Goal: Communication & Community: Connect with others

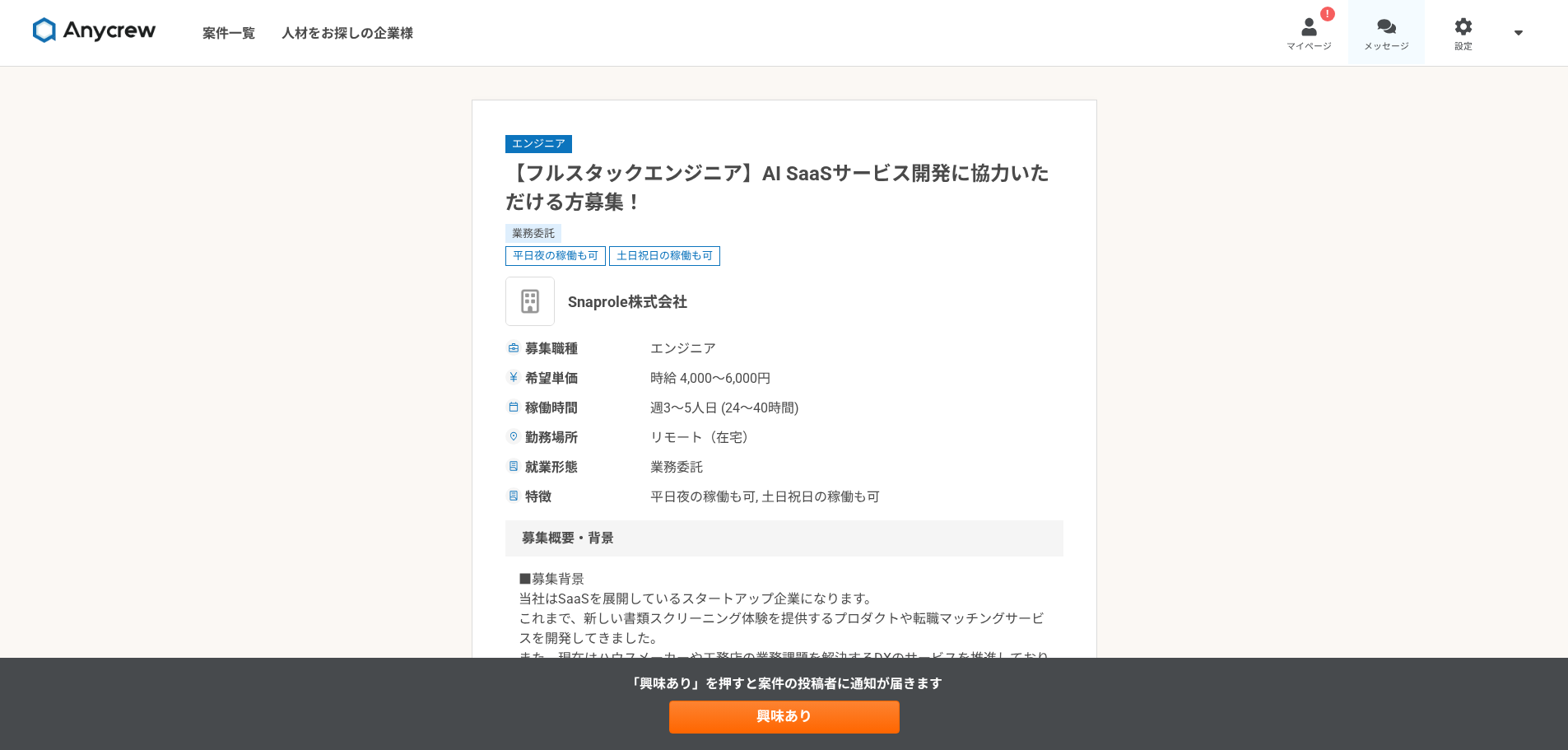
click at [1383, 30] on div at bounding box center [1386, 27] width 19 height 19
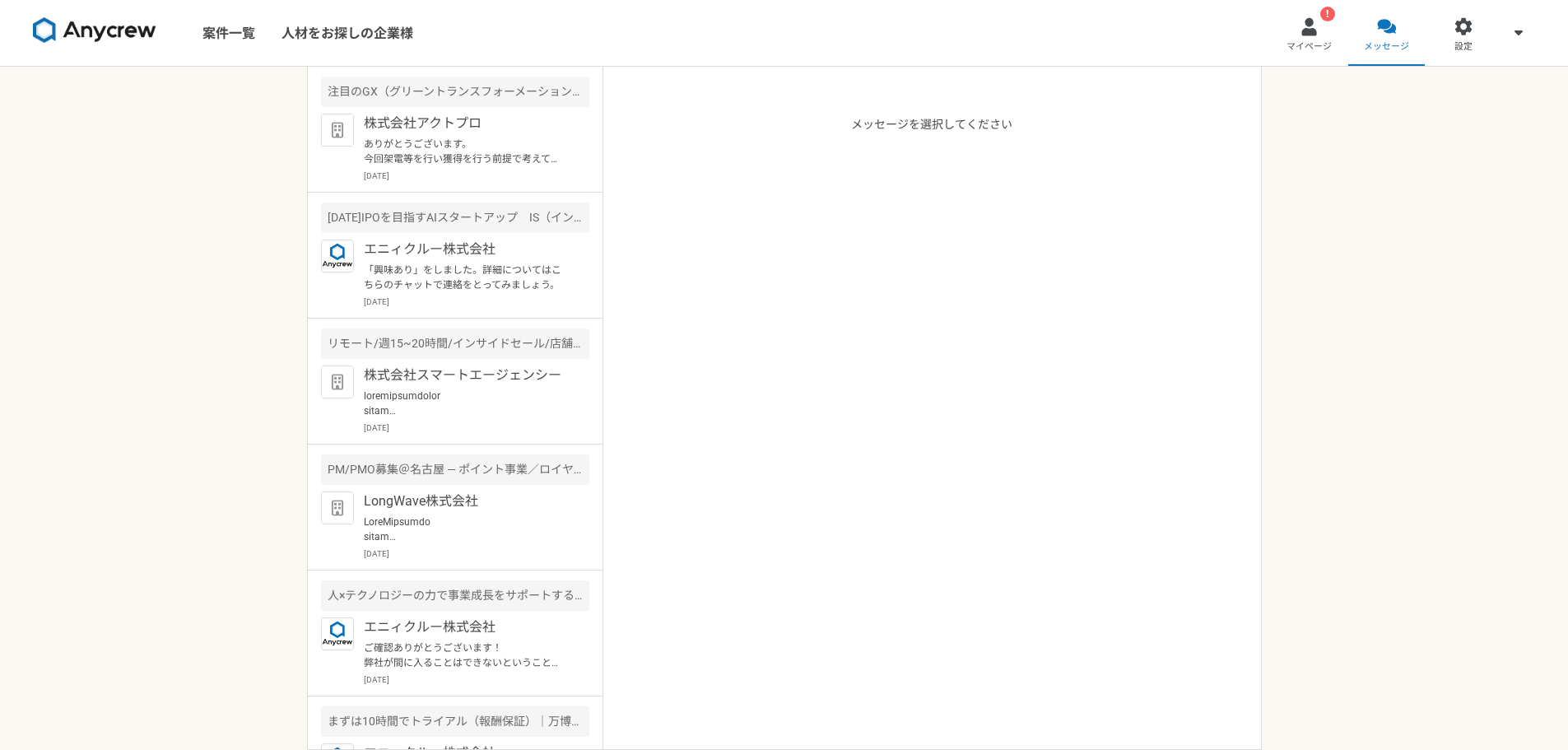
click at [736, 310] on article "メッセージを選択してください" at bounding box center [932, 408] width 659 height 683
click at [497, 392] on p at bounding box center [466, 404] width 204 height 30
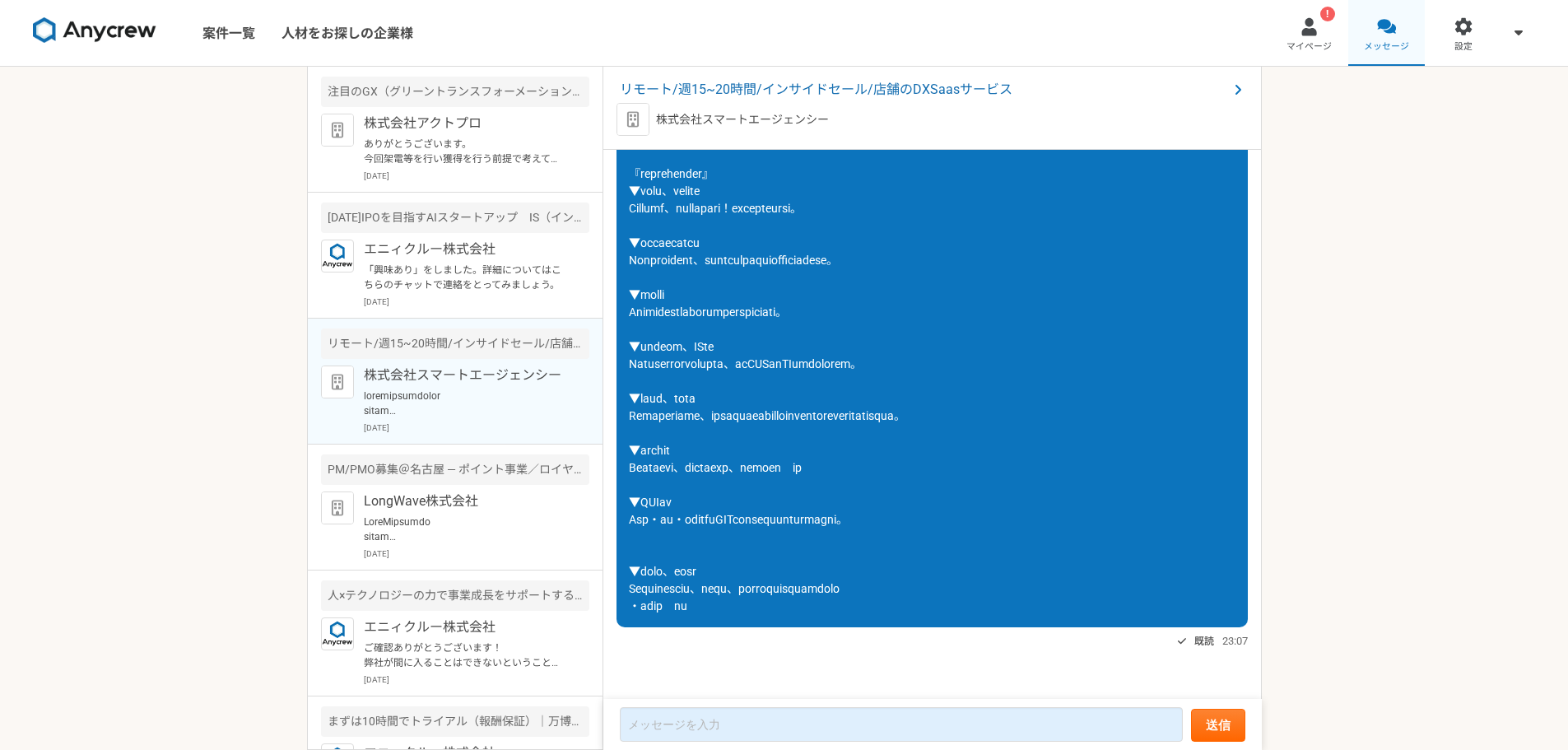
scroll to position [1856, 0]
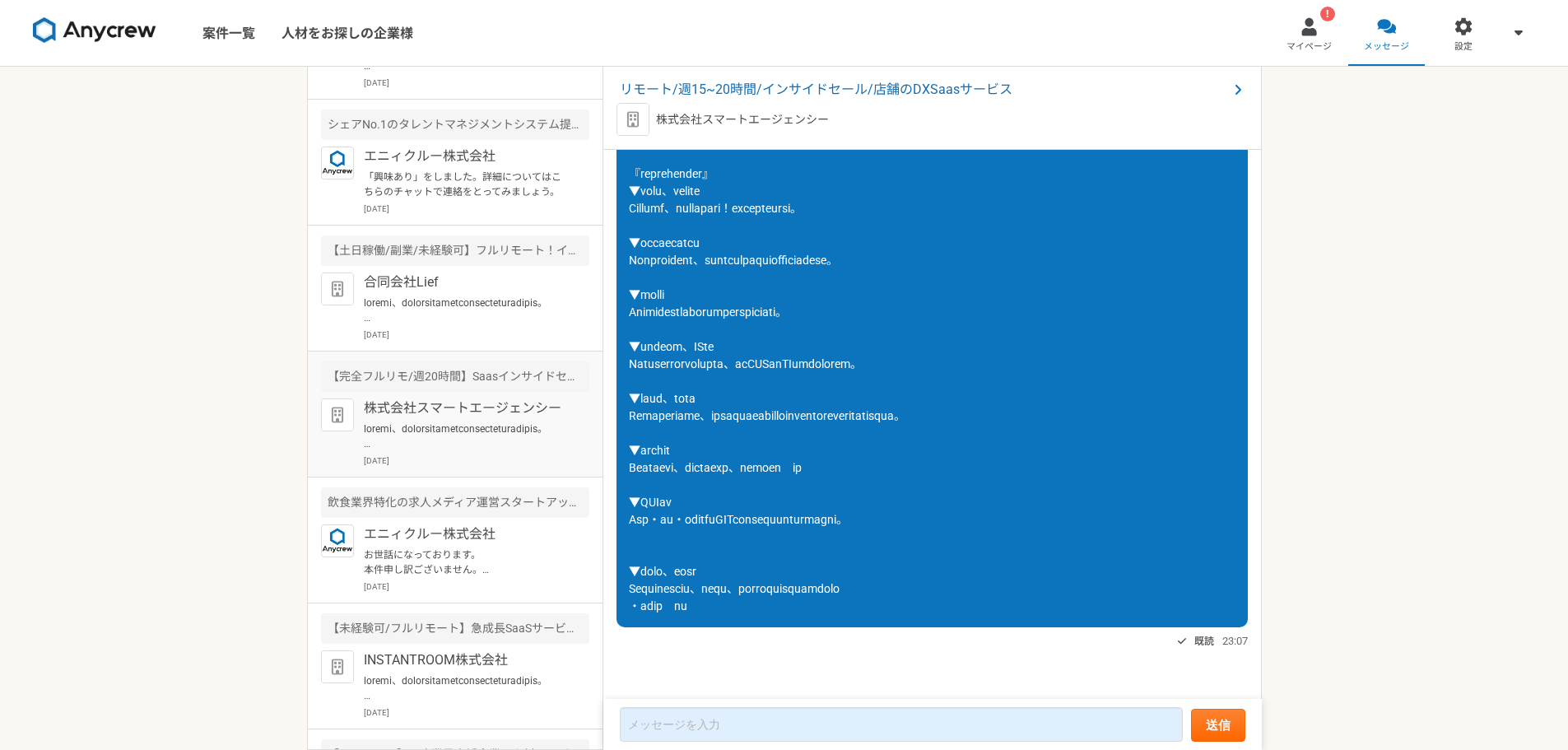
click at [478, 431] on p at bounding box center [466, 436] width 204 height 30
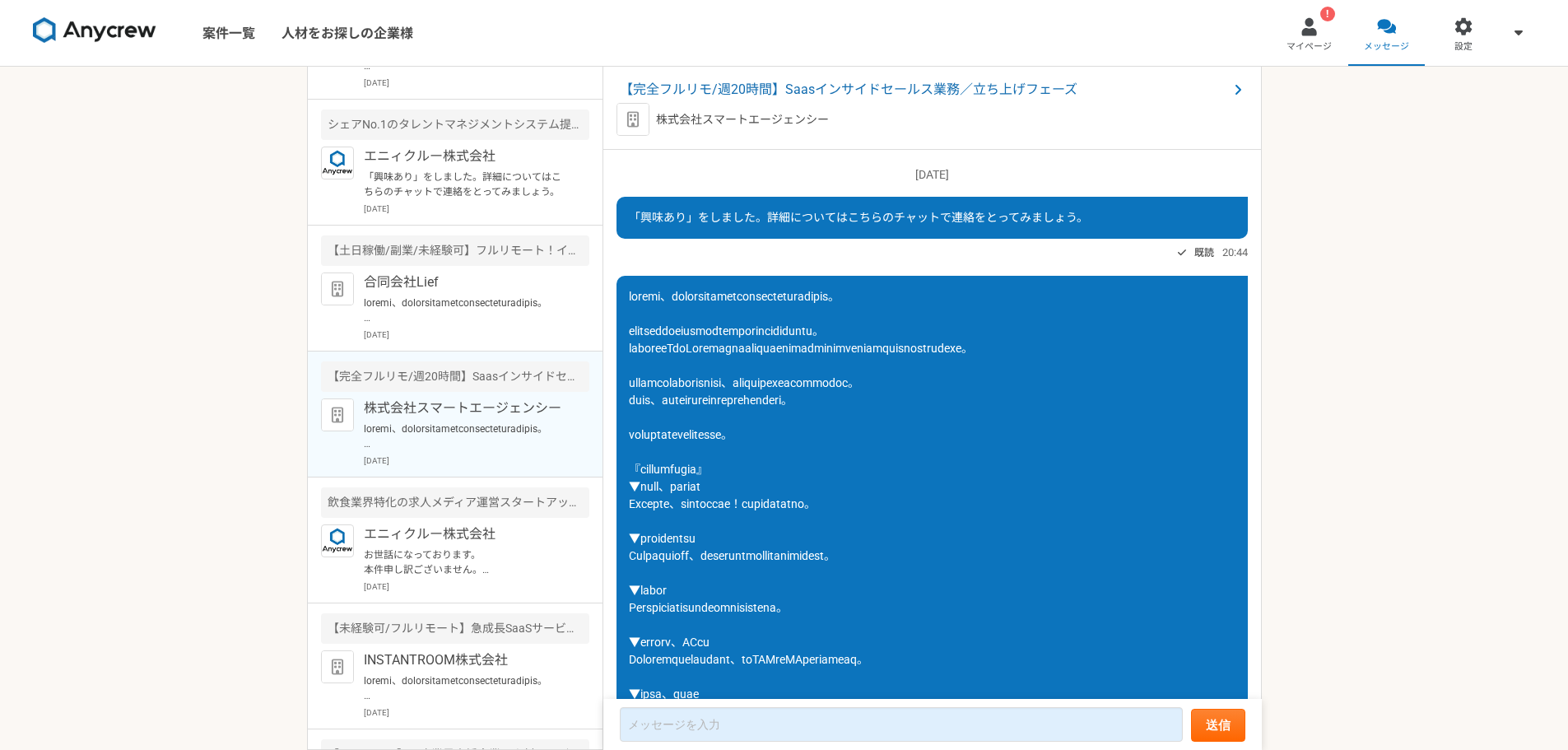
scroll to position [244, 0]
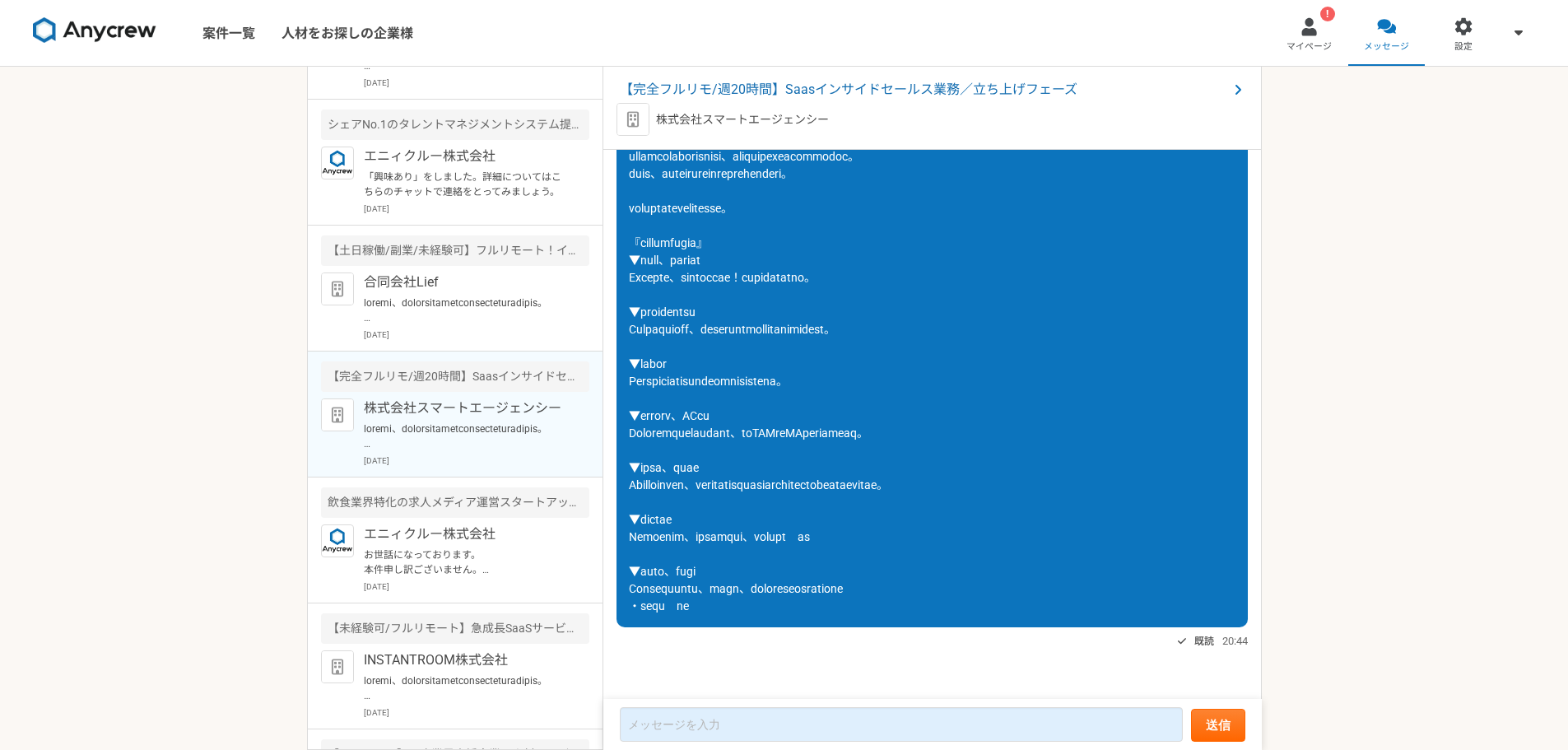
click at [480, 450] on p at bounding box center [466, 436] width 204 height 30
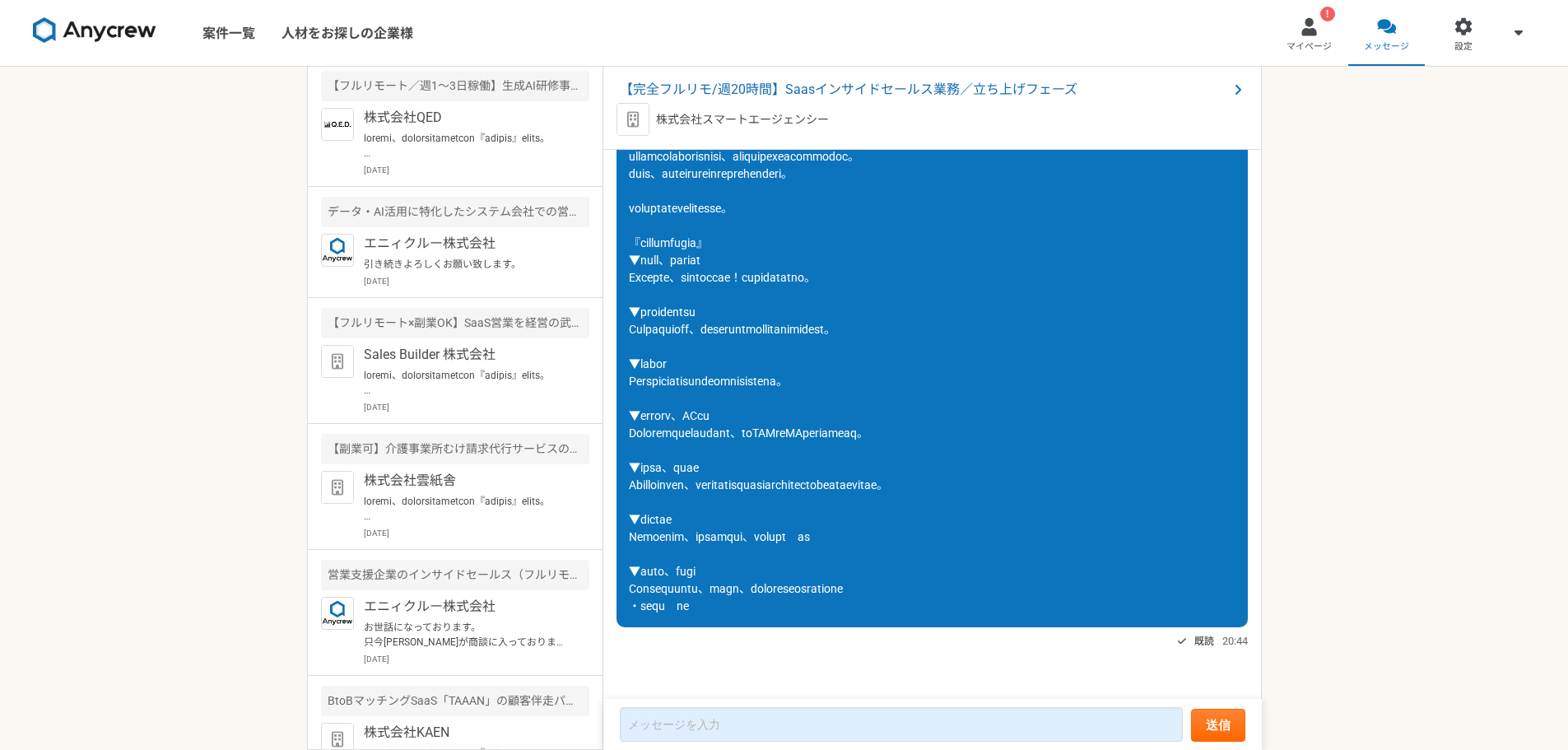
scroll to position [1100, 0]
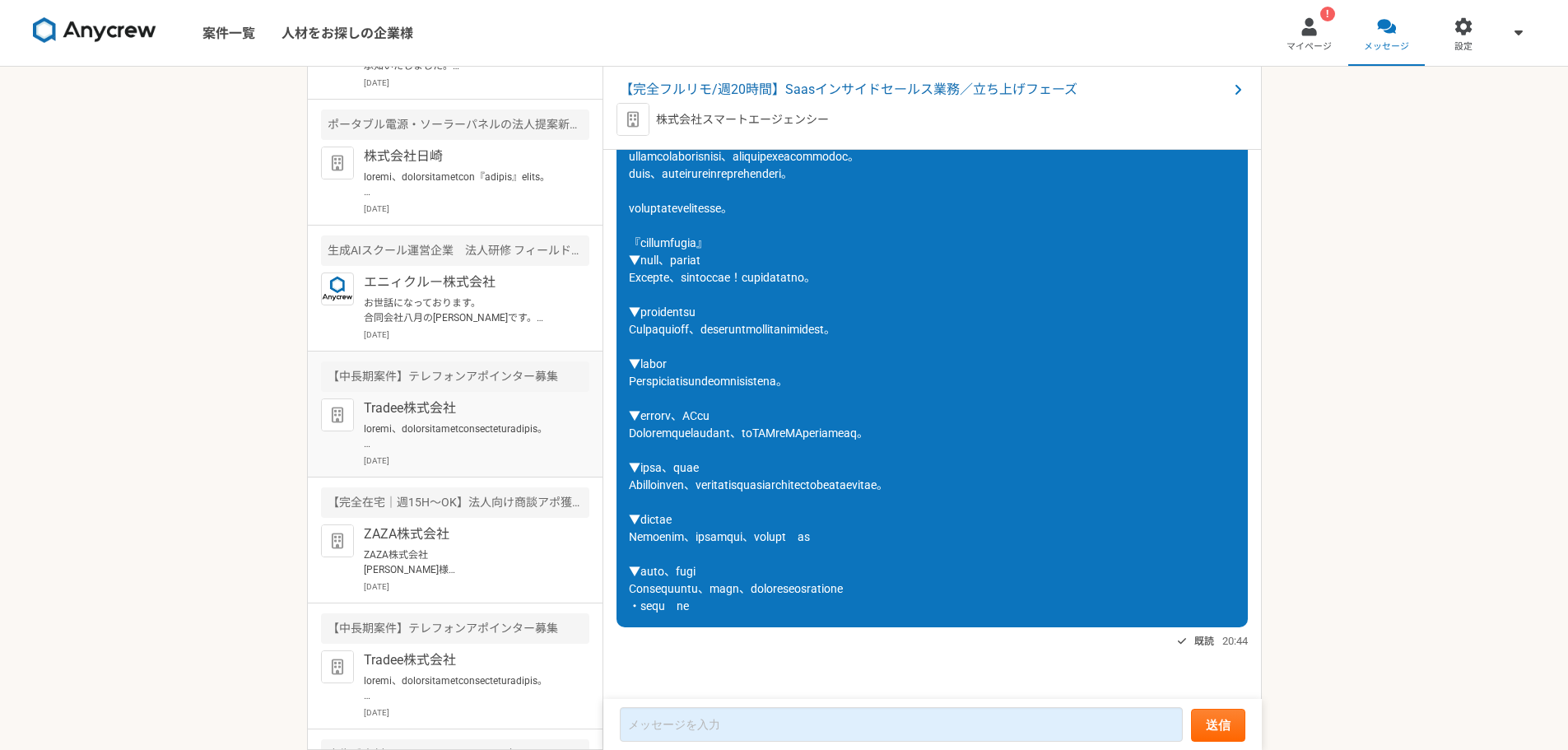
click at [488, 437] on p at bounding box center [466, 436] width 204 height 30
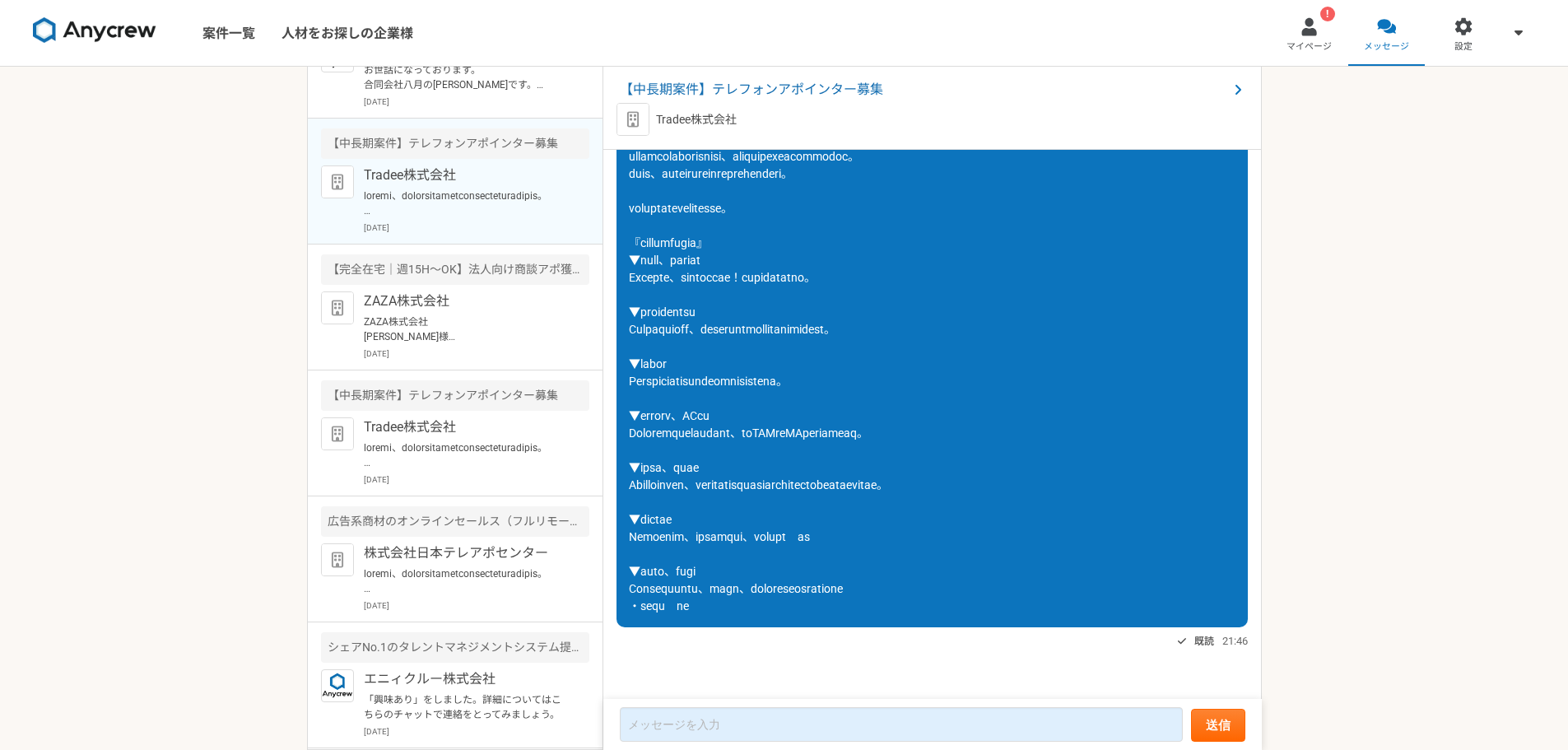
scroll to position [1347, 0]
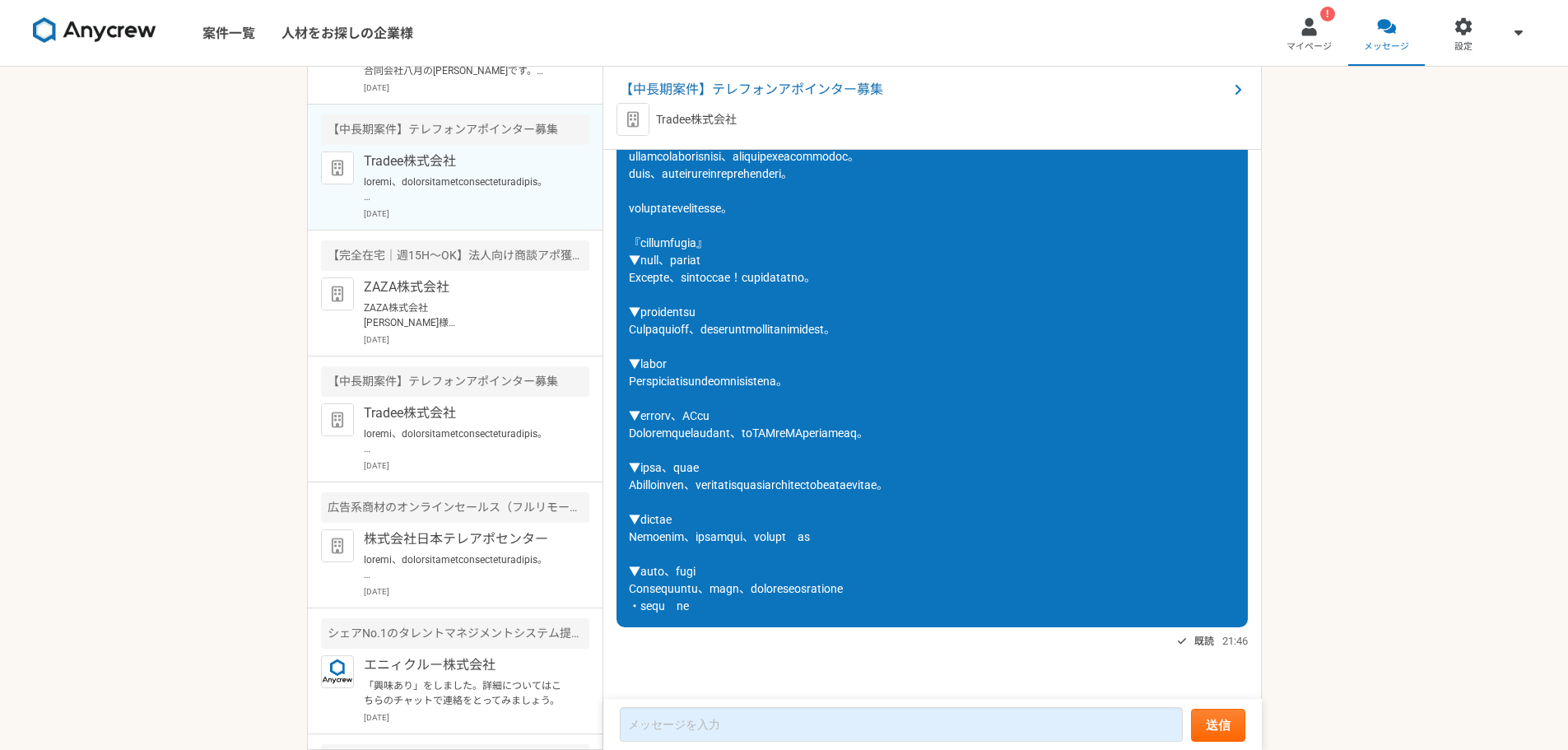
click at [485, 450] on p at bounding box center [466, 441] width 204 height 30
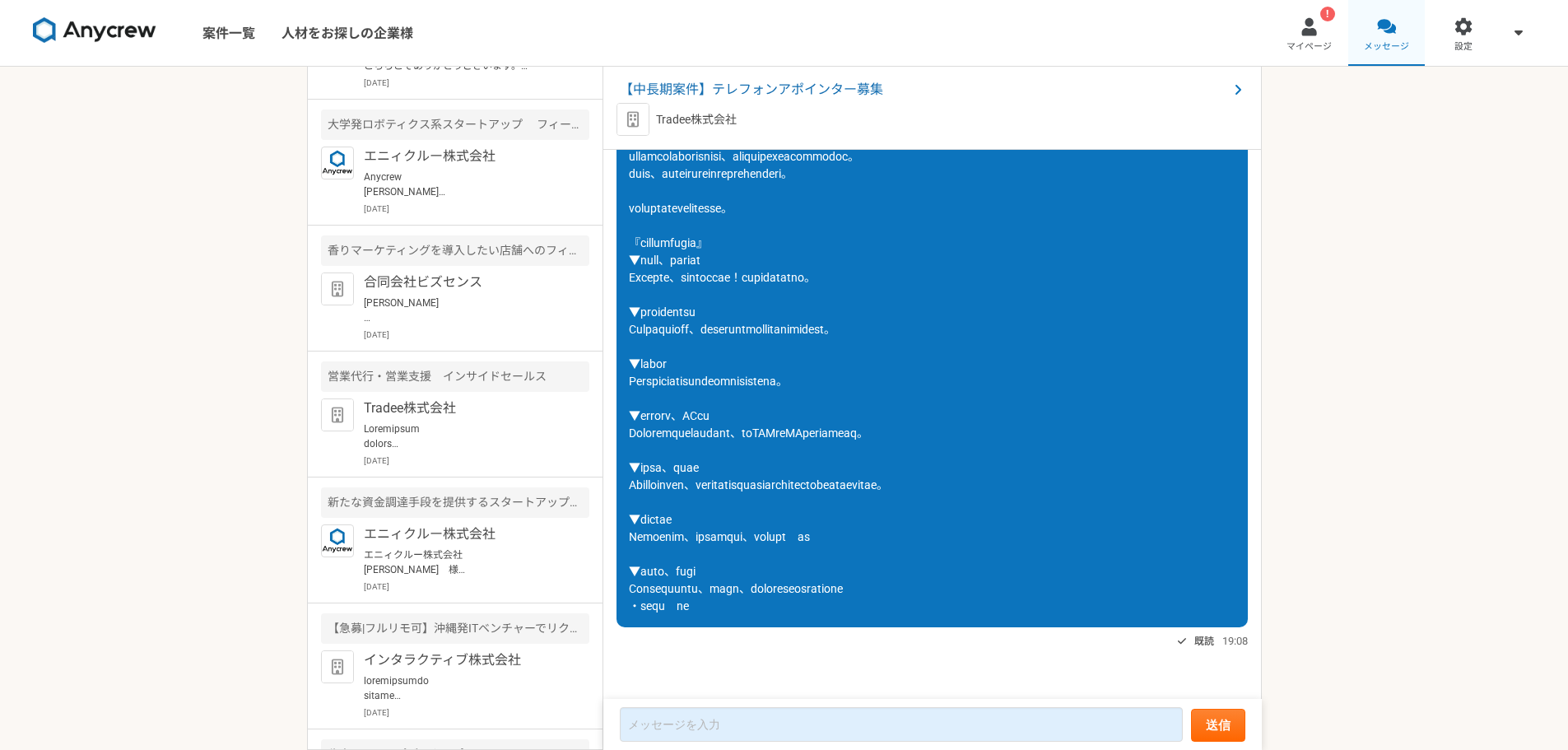
scroll to position [5478, 0]
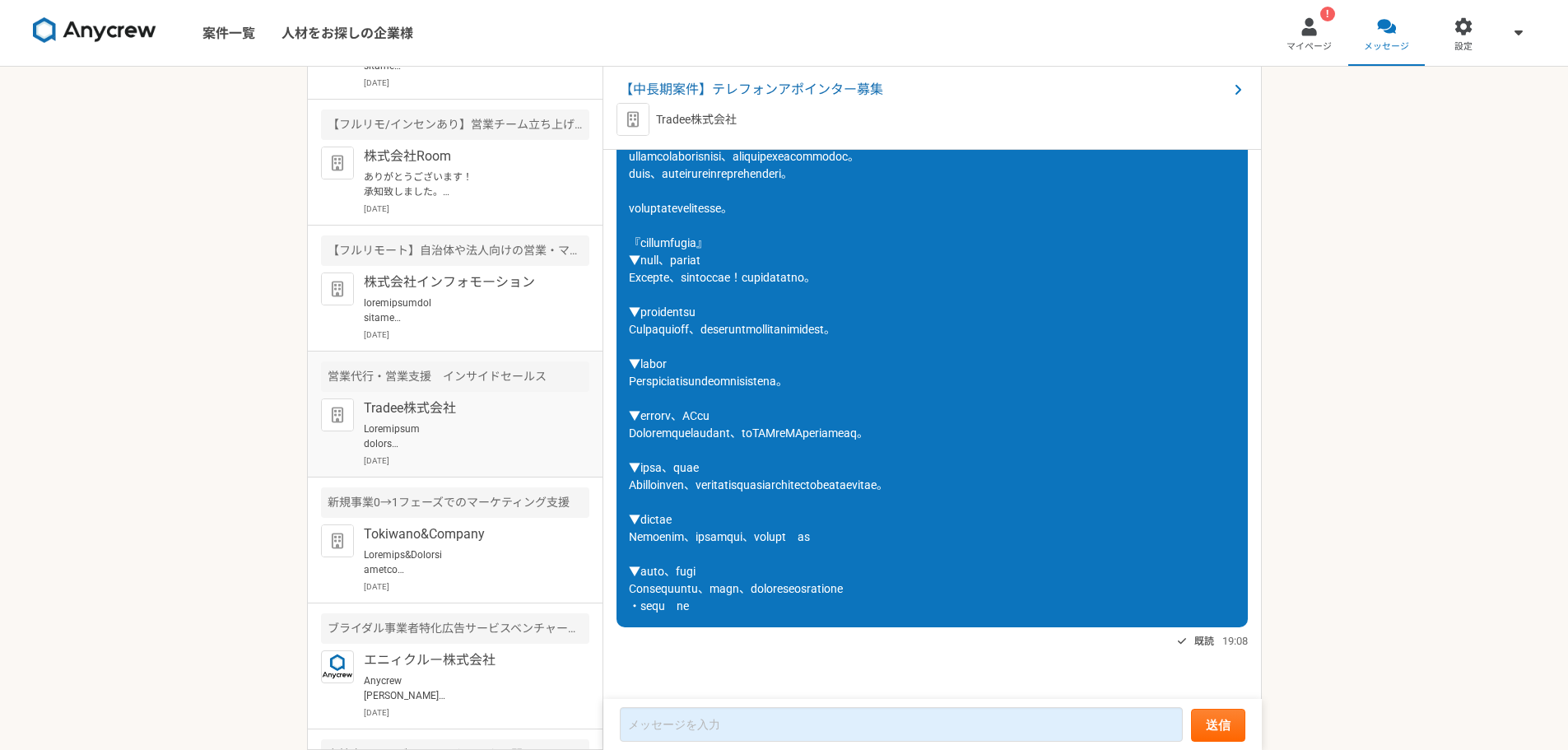
click at [488, 435] on p at bounding box center [466, 436] width 204 height 30
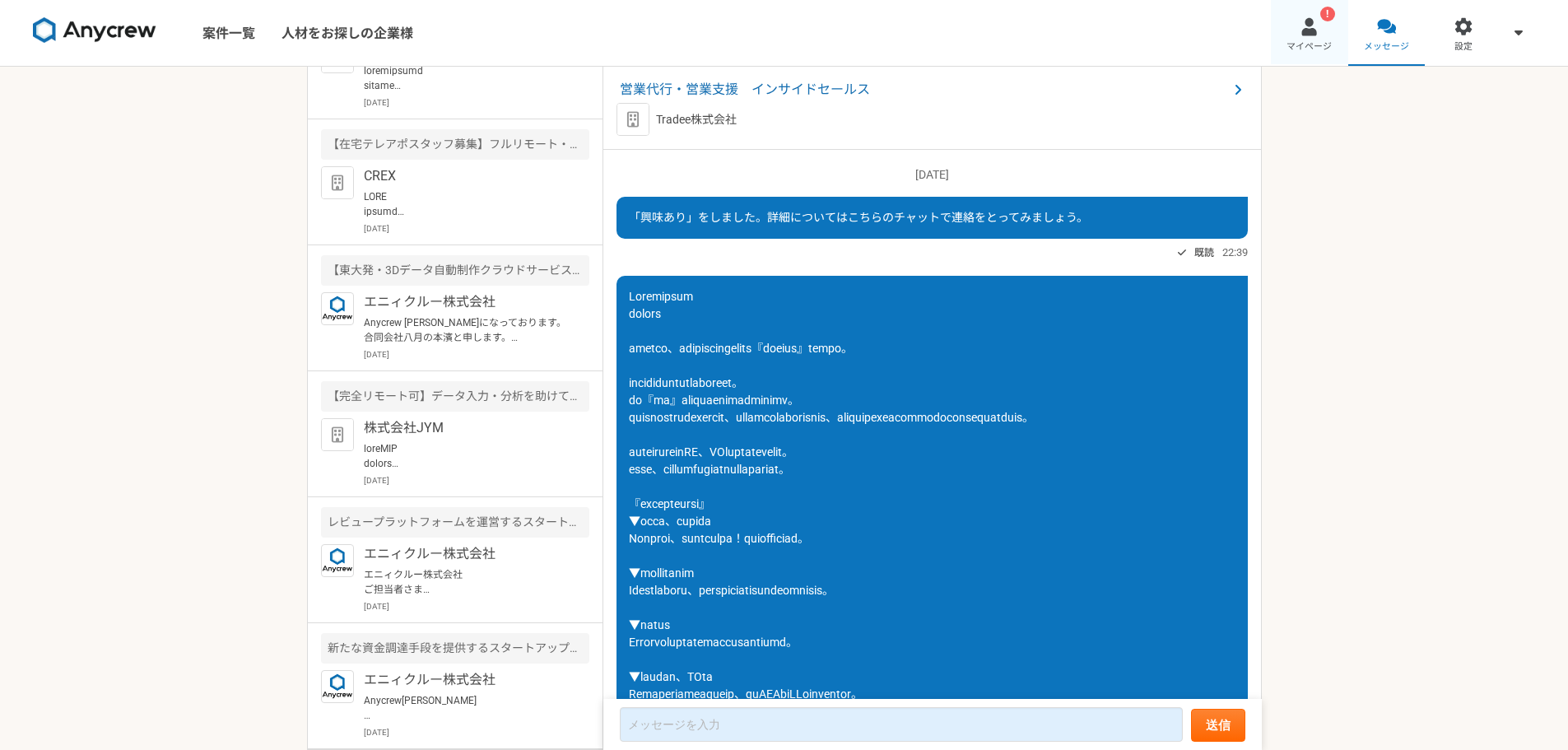
scroll to position [1100, 0]
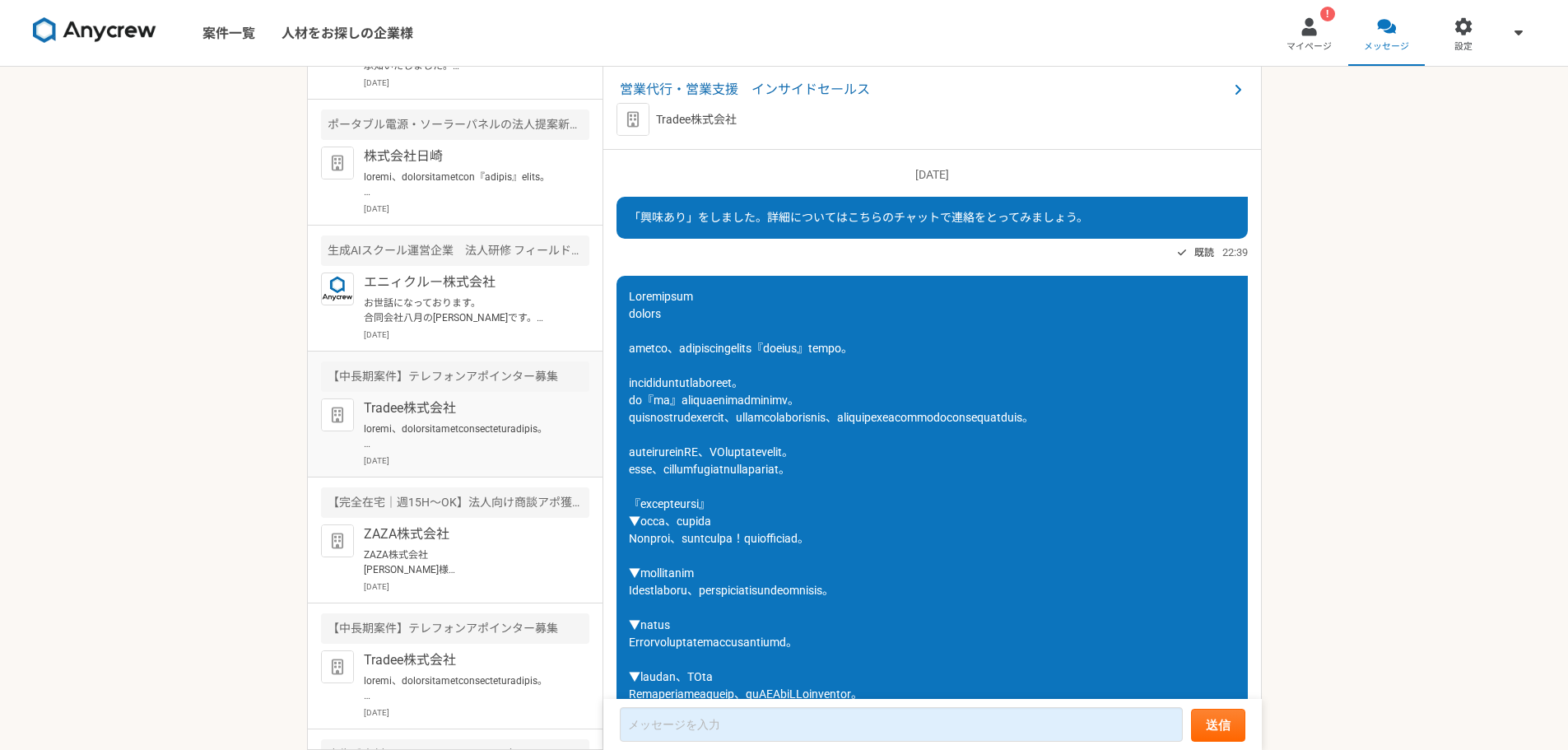
click at [481, 422] on p at bounding box center [466, 436] width 204 height 30
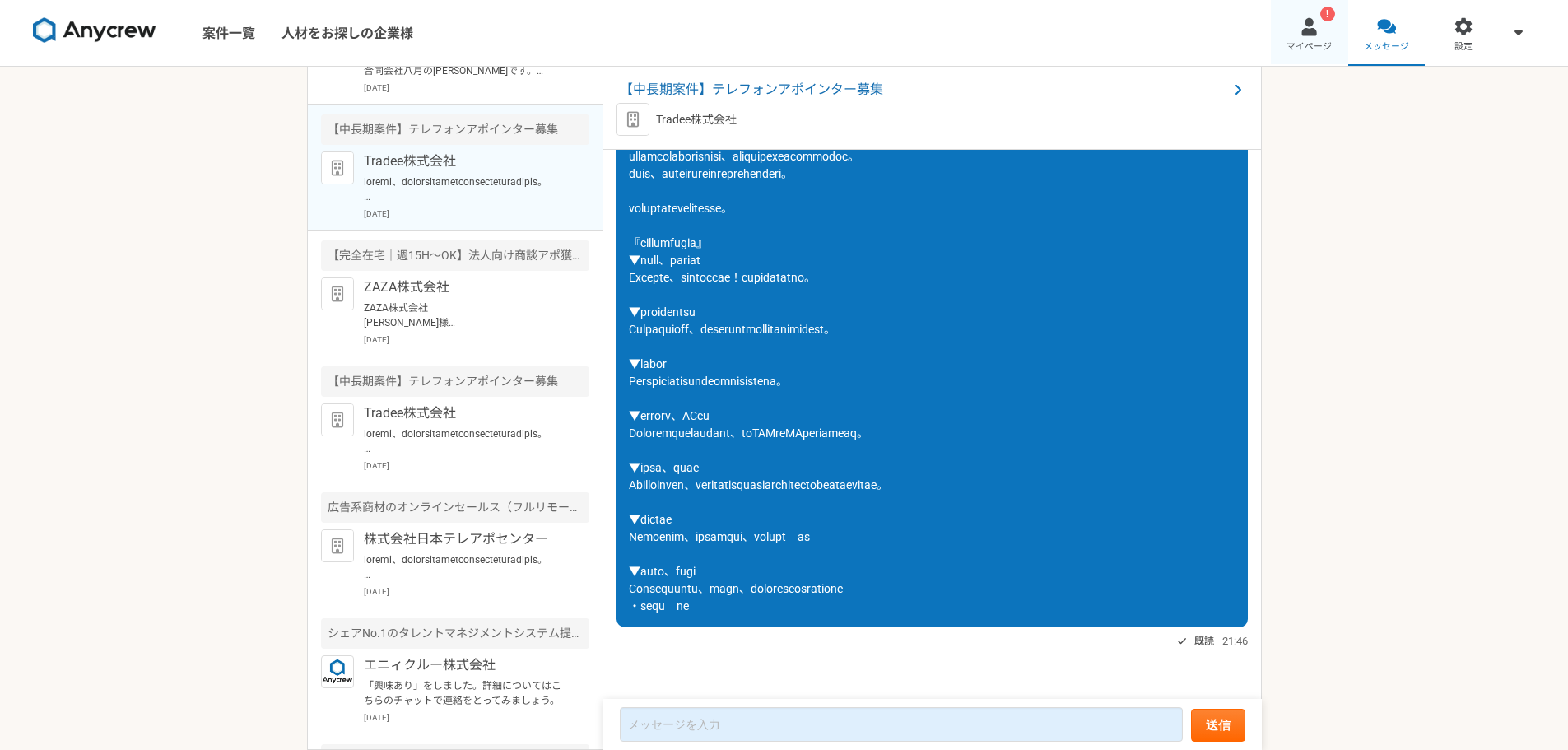
scroll to position [5500, 0]
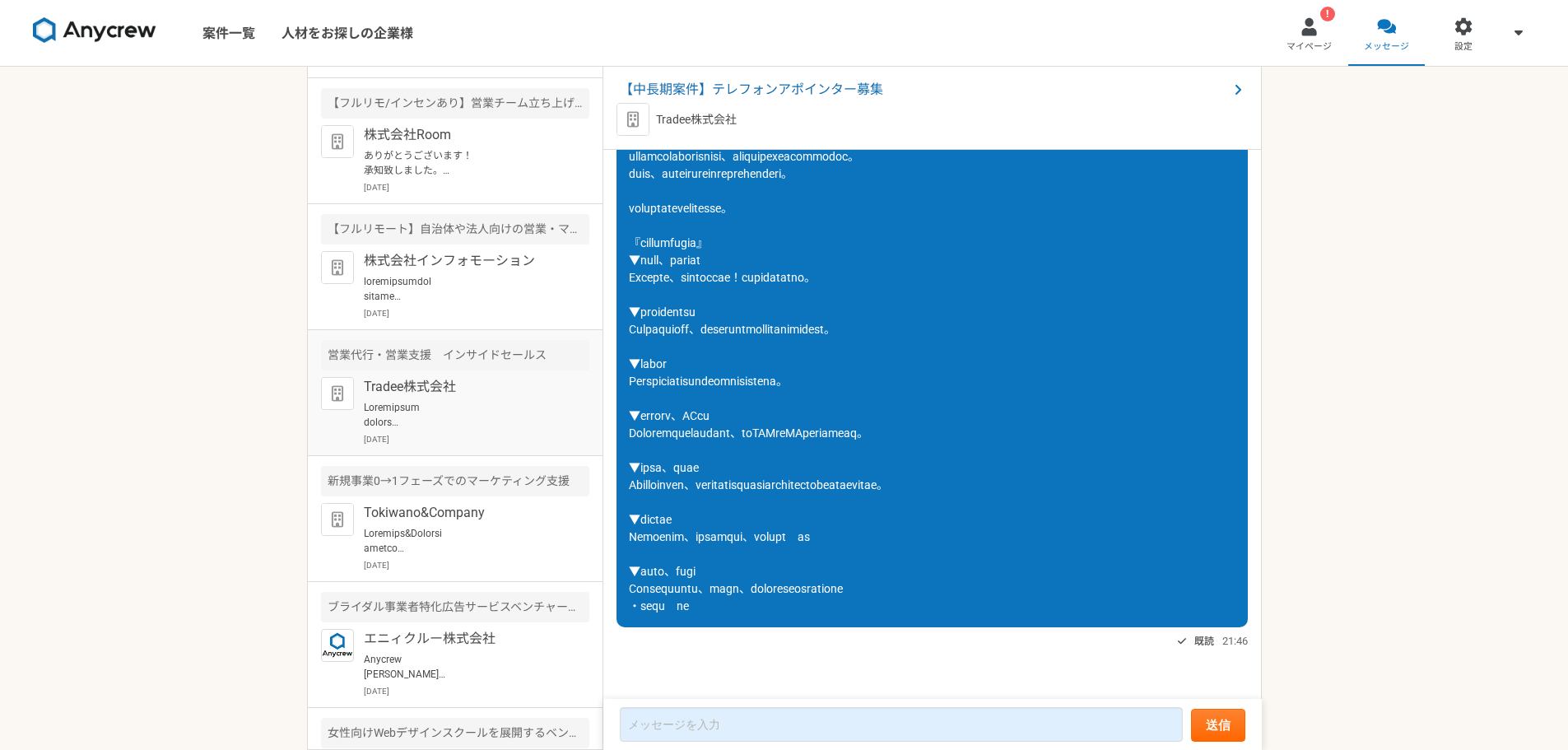
click at [457, 406] on p at bounding box center [466, 414] width 204 height 30
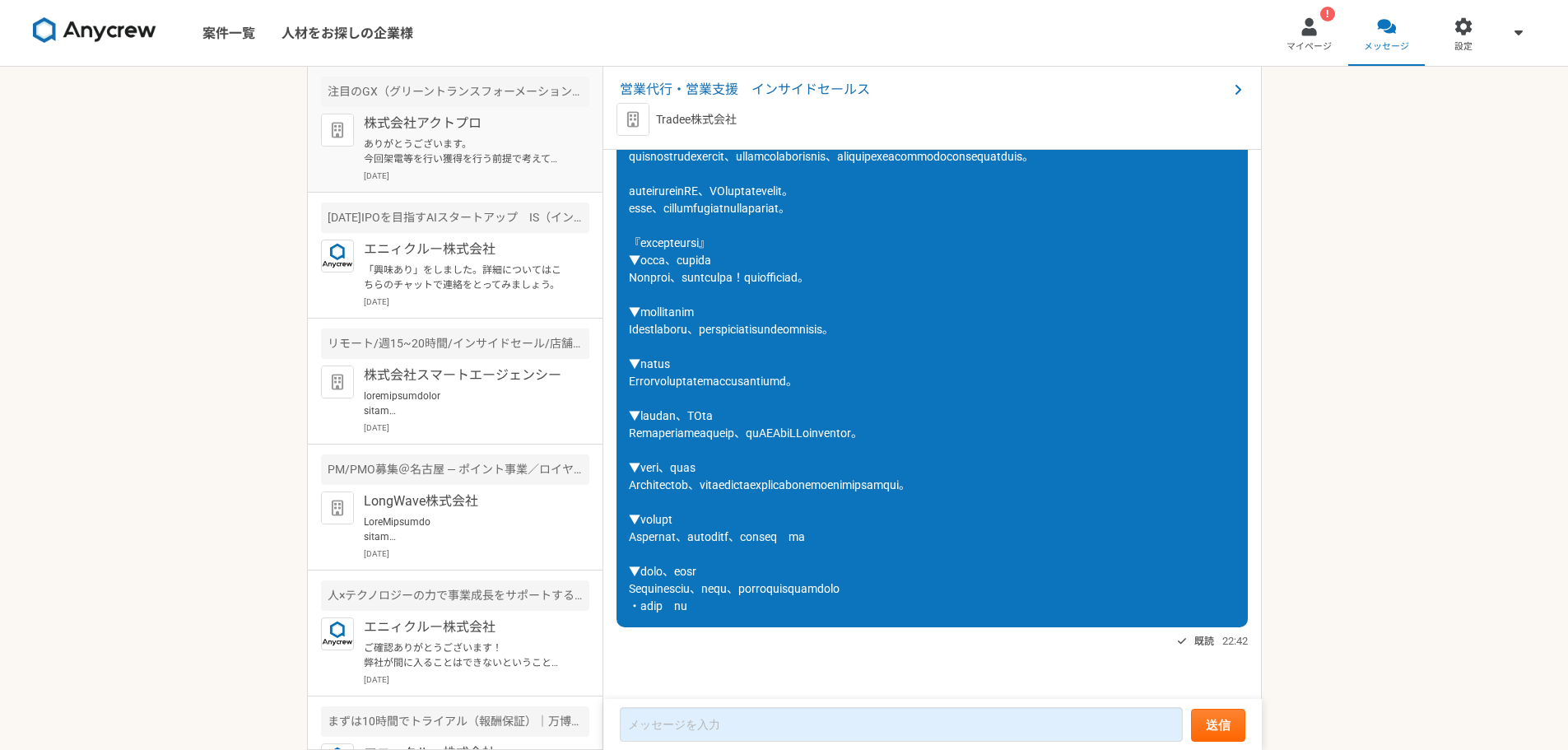
click at [481, 161] on p "ありがとうございます。 今回架電等を行い獲得を行う前提で考えてしまっておりました。 現状おつなぎできる企業はおりませんが、新規獲得を行っているという内容ではお…" at bounding box center [466, 152] width 204 height 30
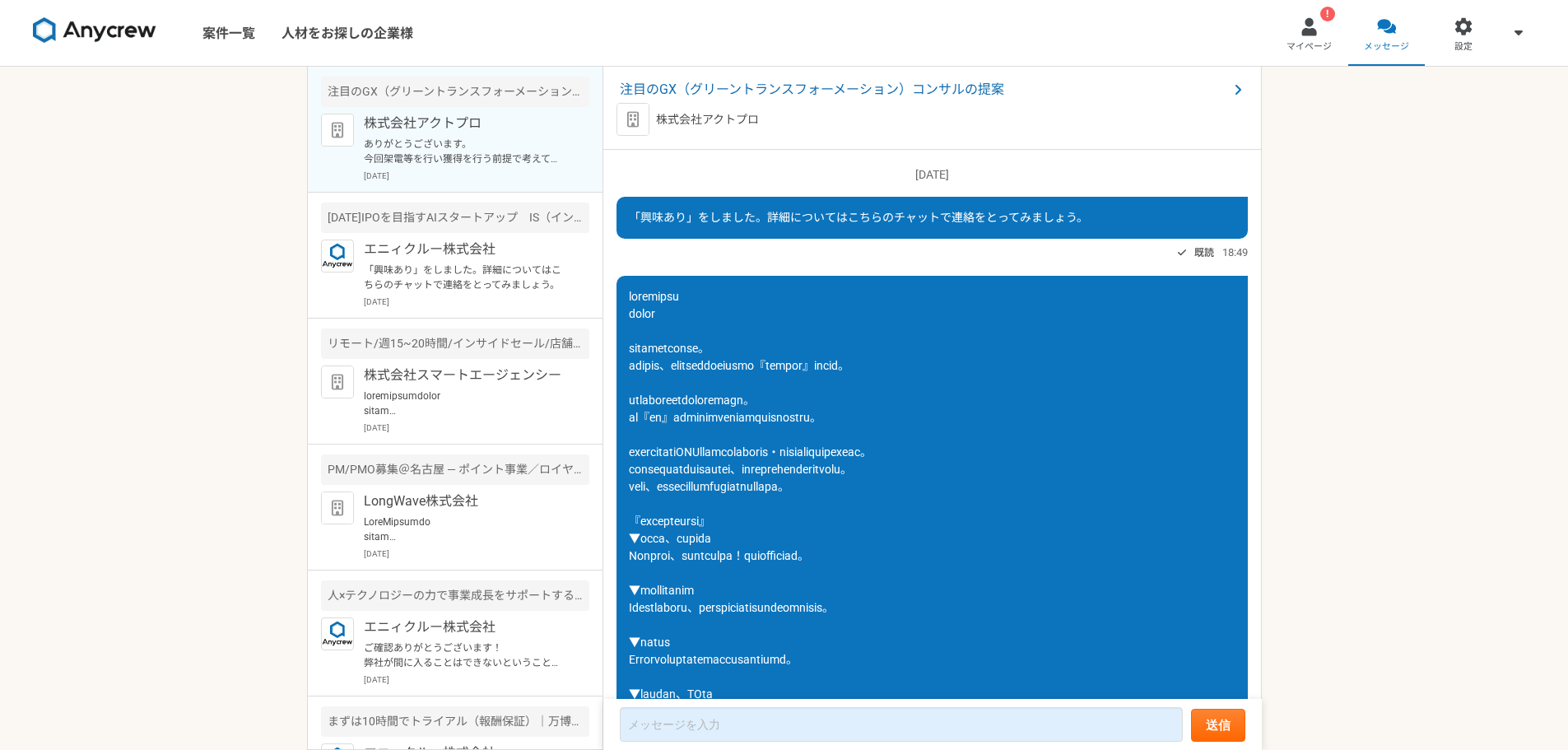
scroll to position [477, 0]
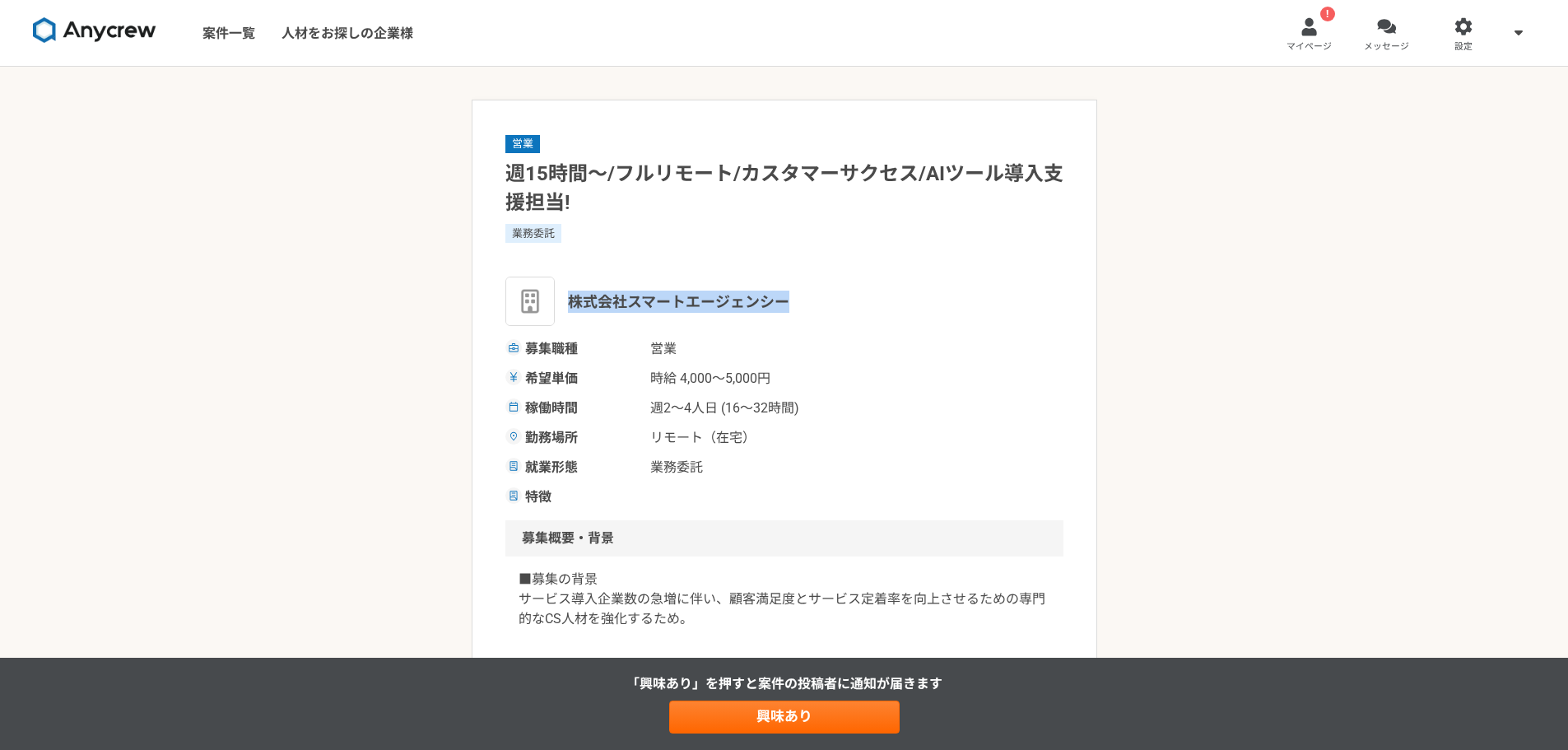
drag, startPoint x: 571, startPoint y: 304, endPoint x: 785, endPoint y: 298, distance: 214.1
click at [785, 298] on span "株式会社スマートエージェンシー" at bounding box center [678, 301] width 221 height 23
copy span "株式会社スマートエージェンシー"
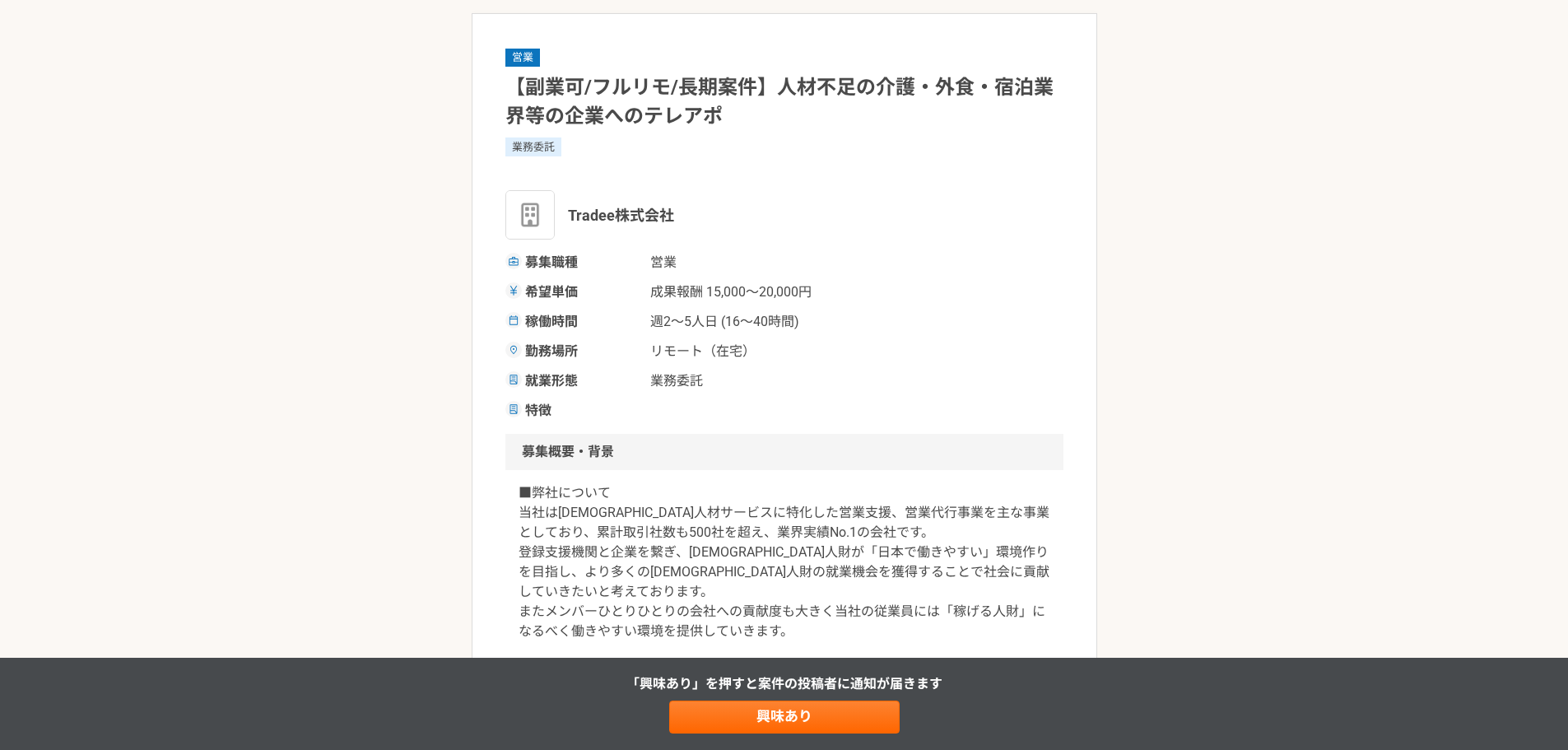
scroll to position [83, 0]
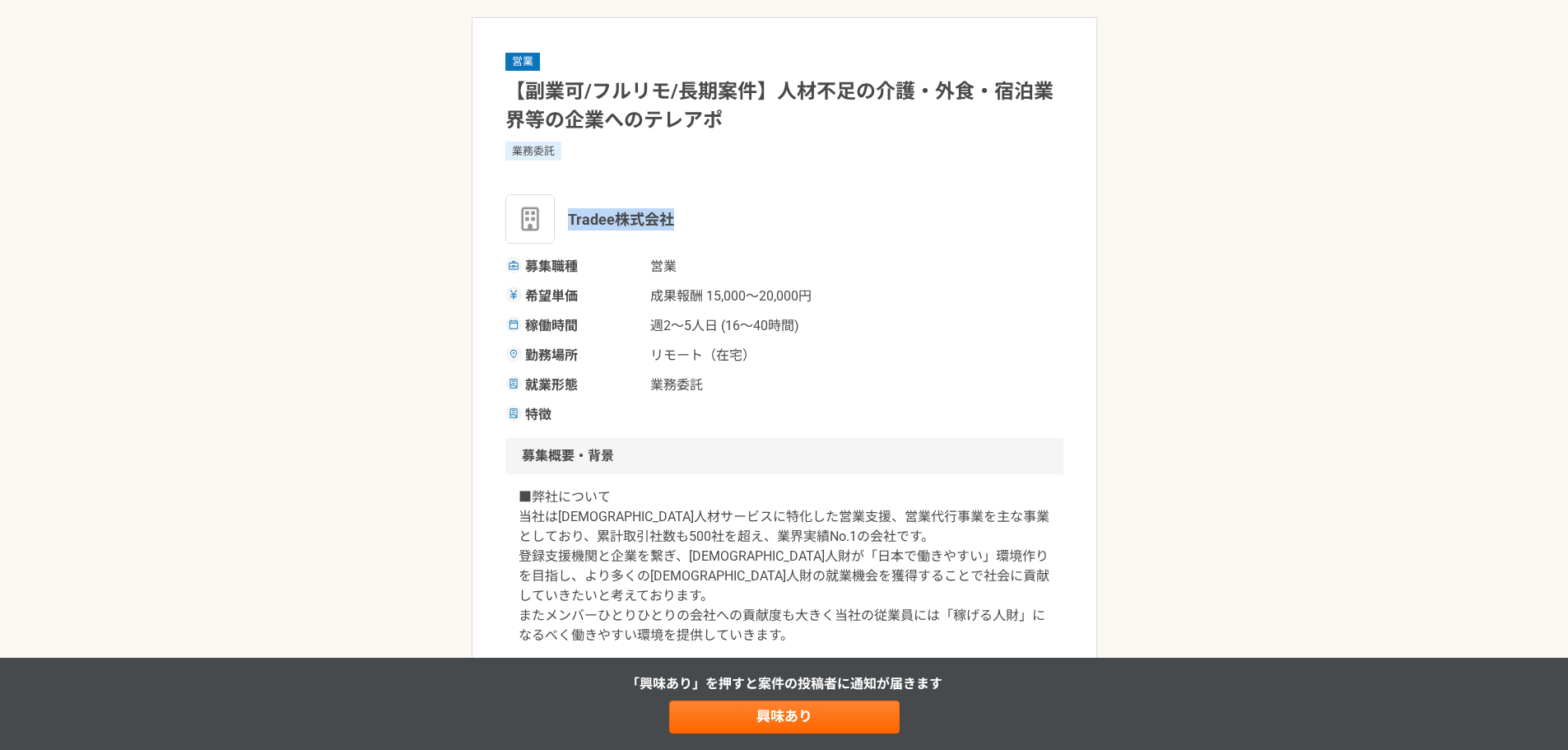
drag, startPoint x: 671, startPoint y: 219, endPoint x: 569, endPoint y: 225, distance: 102.2
click at [569, 225] on span "Tradee株式会社" at bounding box center [621, 219] width 106 height 23
copy span "Tradee株式会社"
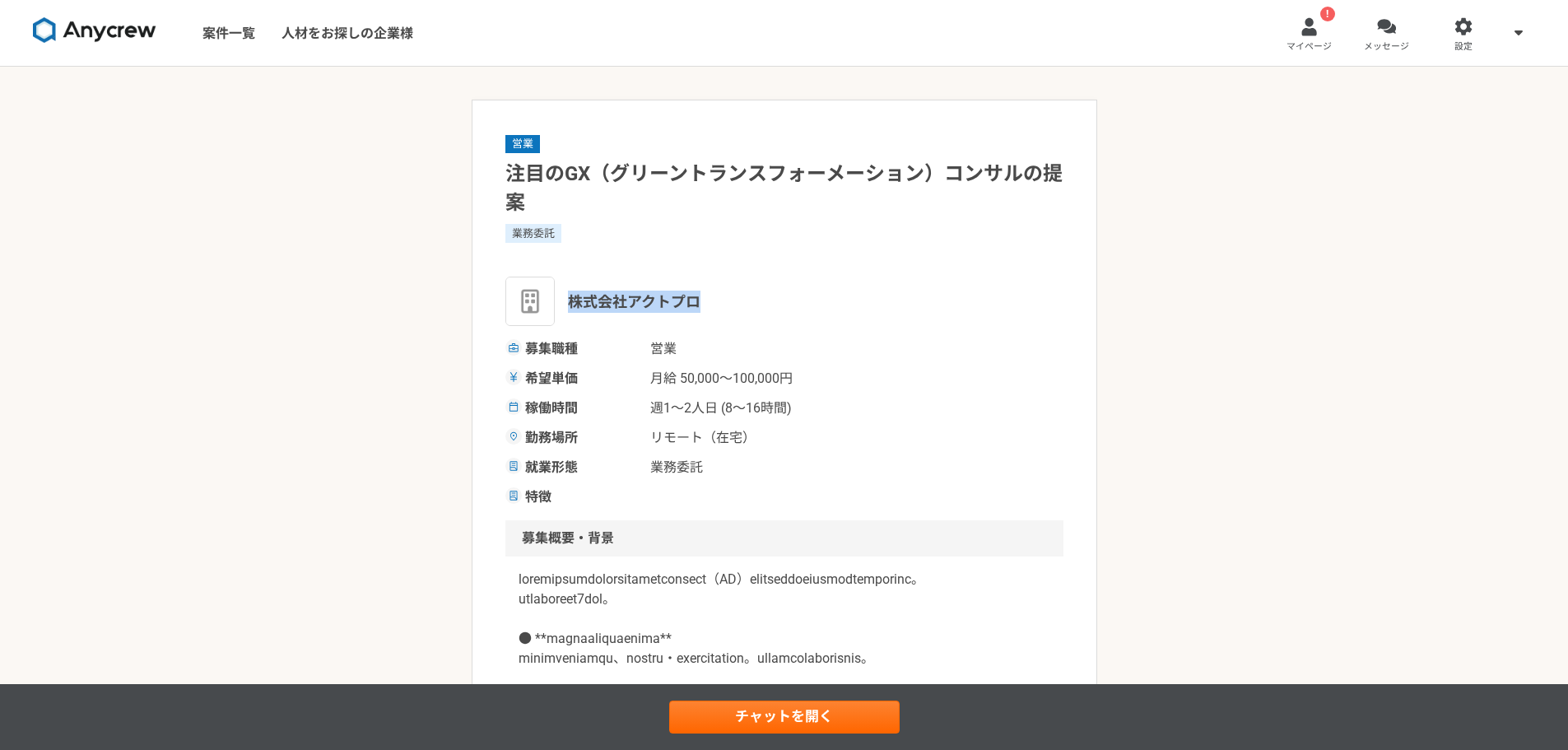
drag, startPoint x: 700, startPoint y: 300, endPoint x: 573, endPoint y: 306, distance: 127.1
click at [573, 306] on div "株式会社アクトプロ" at bounding box center [784, 301] width 558 height 49
copy span "株式会社アクトプロ"
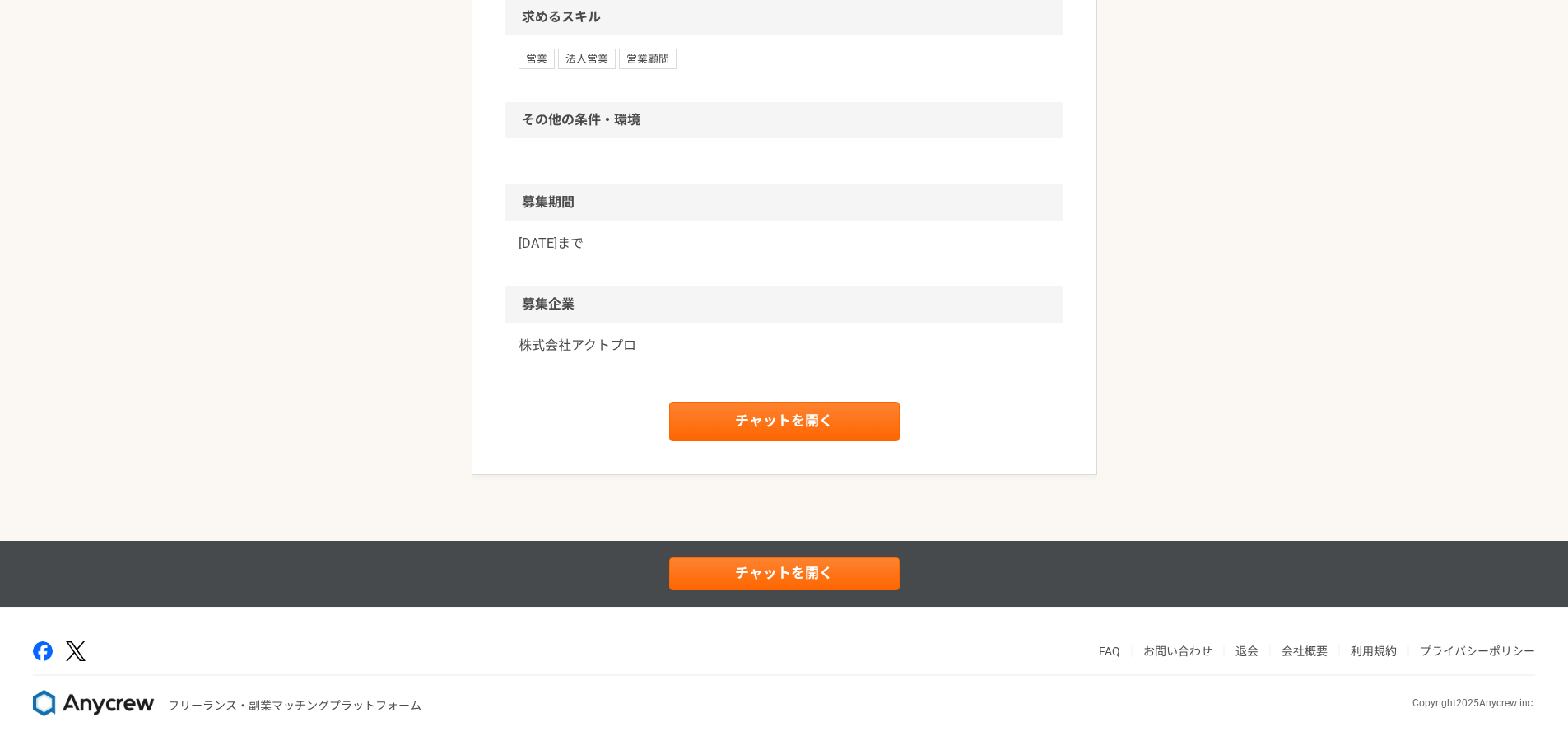
scroll to position [1512, 0]
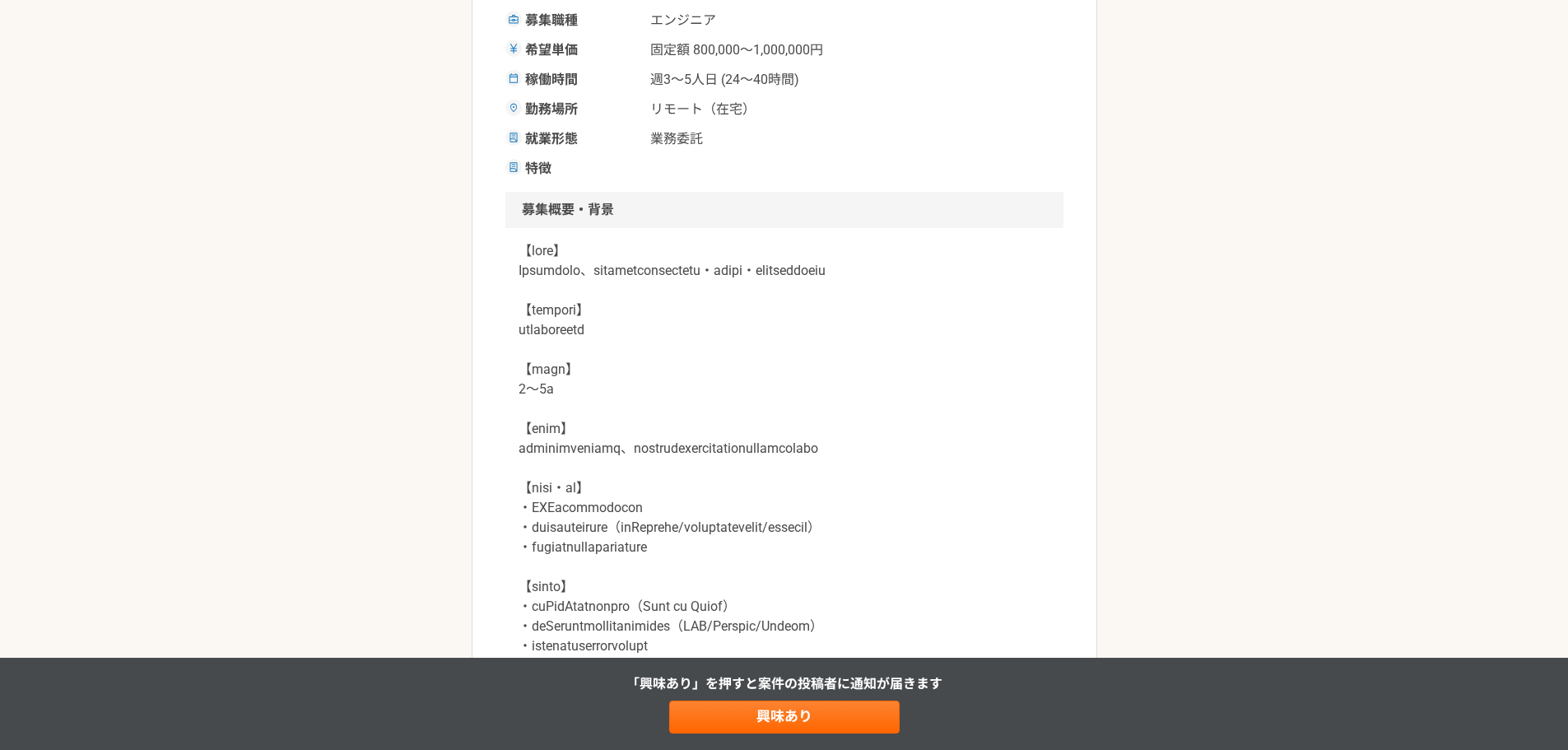
scroll to position [329, 0]
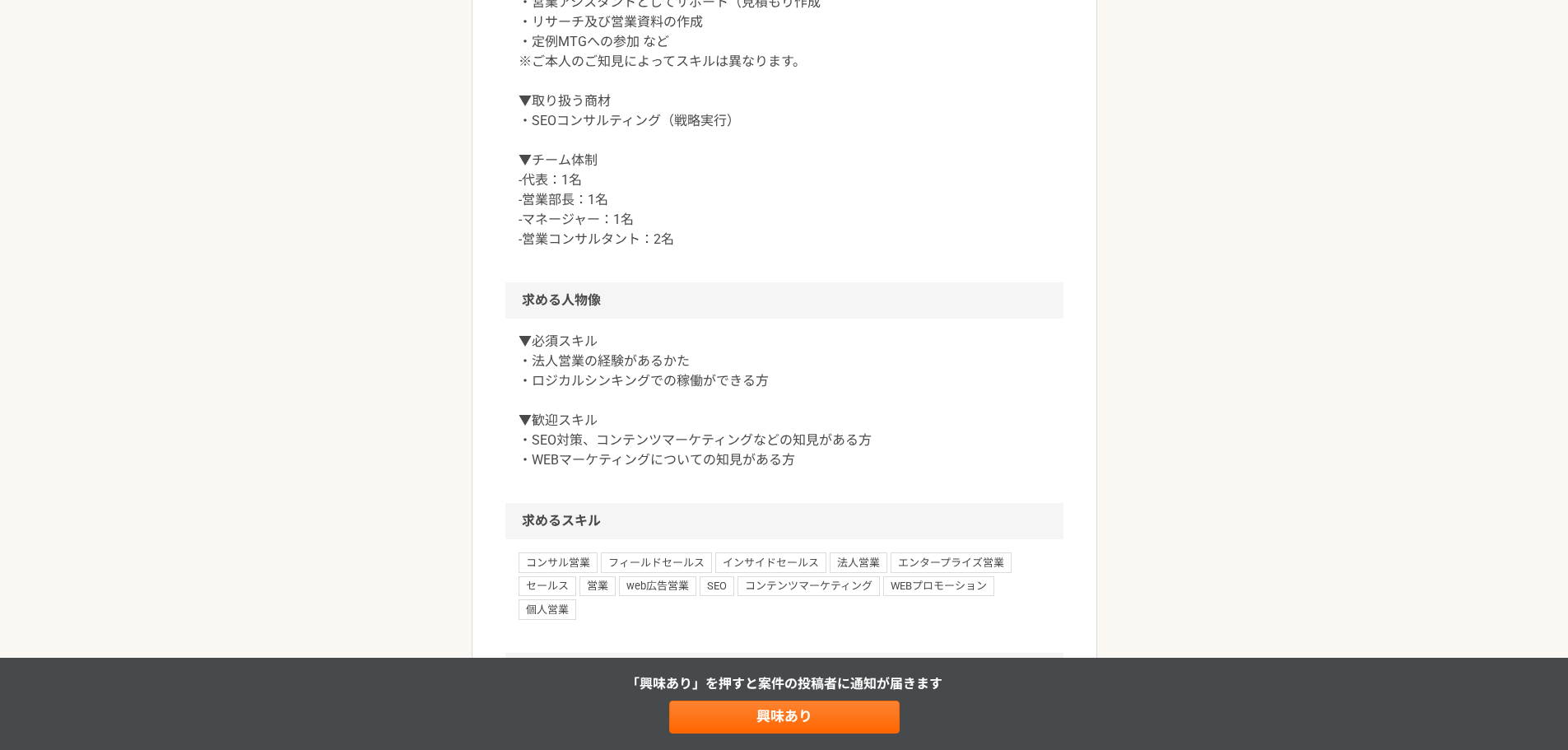
scroll to position [842, 0]
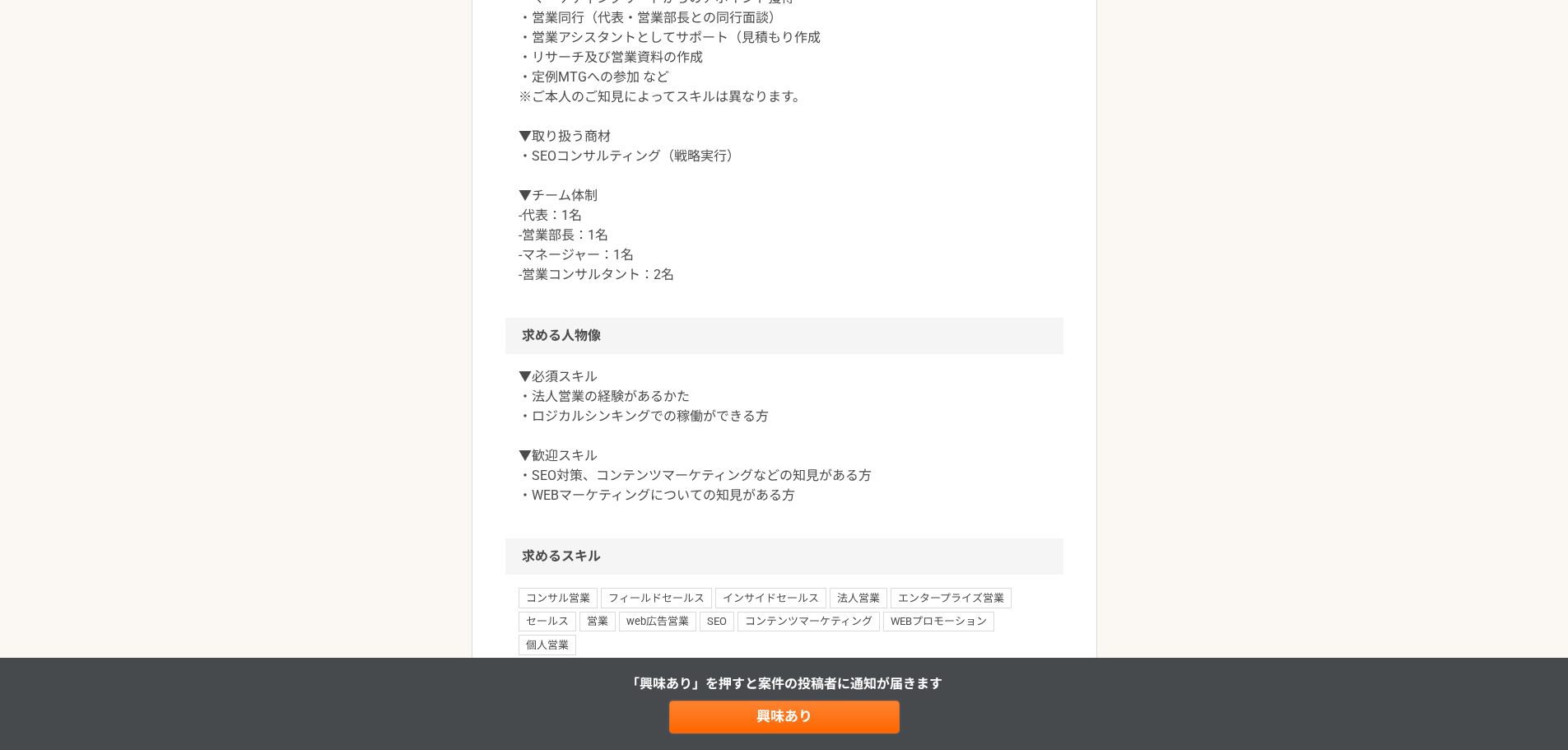
drag, startPoint x: 790, startPoint y: 711, endPoint x: 510, endPoint y: 747, distance: 282.3
click at [790, 711] on link "興味あり" at bounding box center [784, 717] width 230 height 32
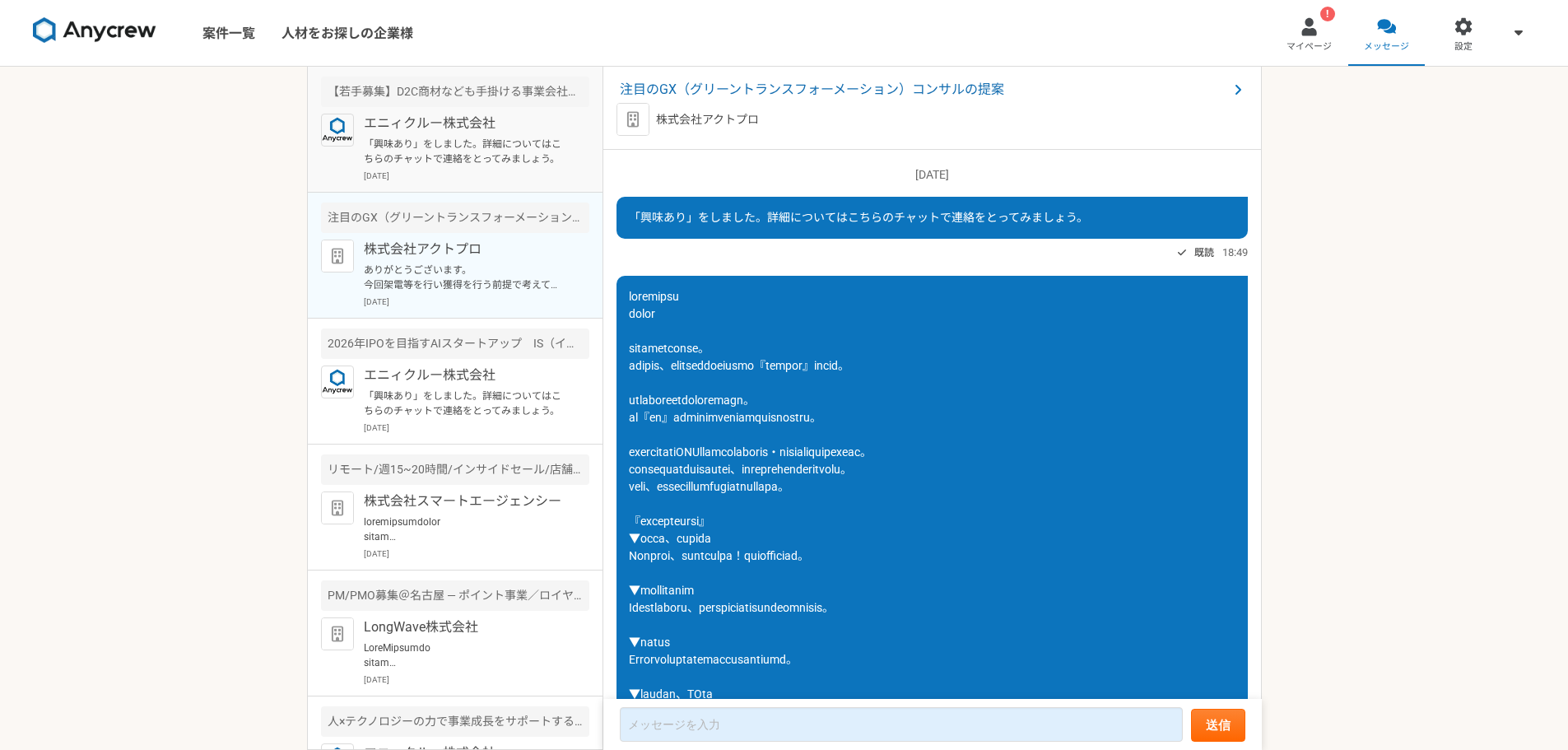
scroll to position [477, 0]
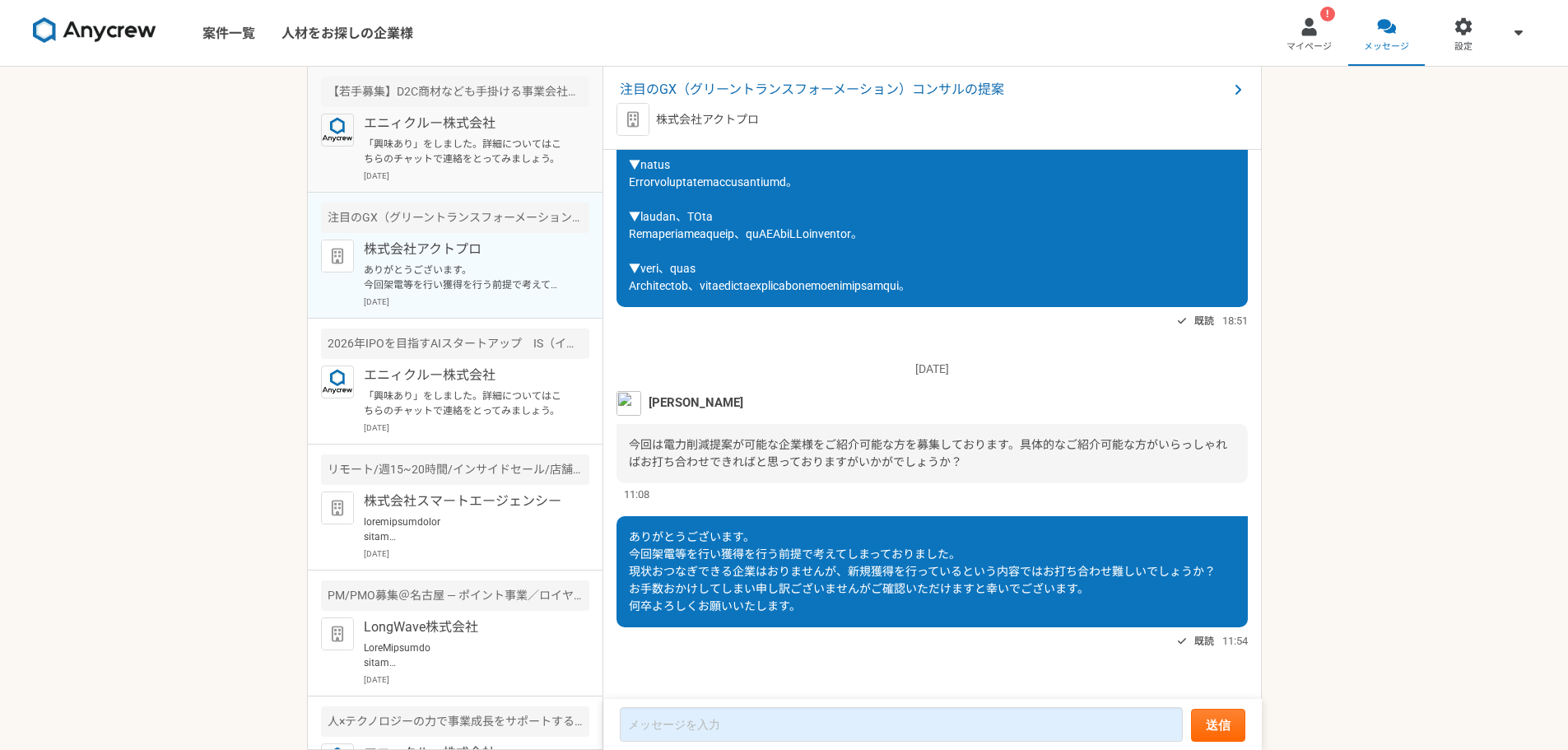
click at [489, 158] on p "「興味あり」をしました。詳細についてはこちらのチャットで連絡をとってみましょう。" at bounding box center [466, 152] width 204 height 30
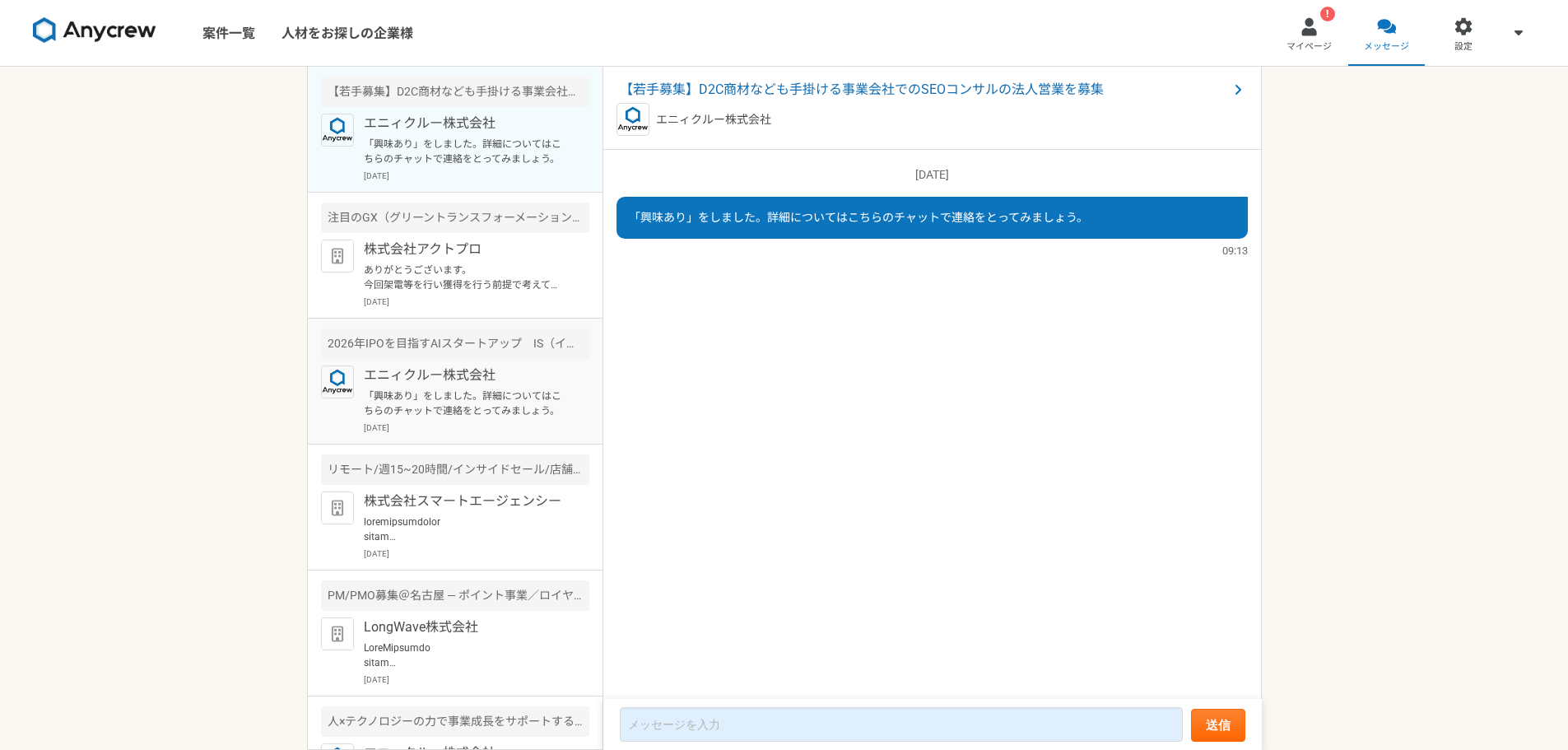
click at [489, 423] on p "[DATE]" at bounding box center [476, 427] width 225 height 13
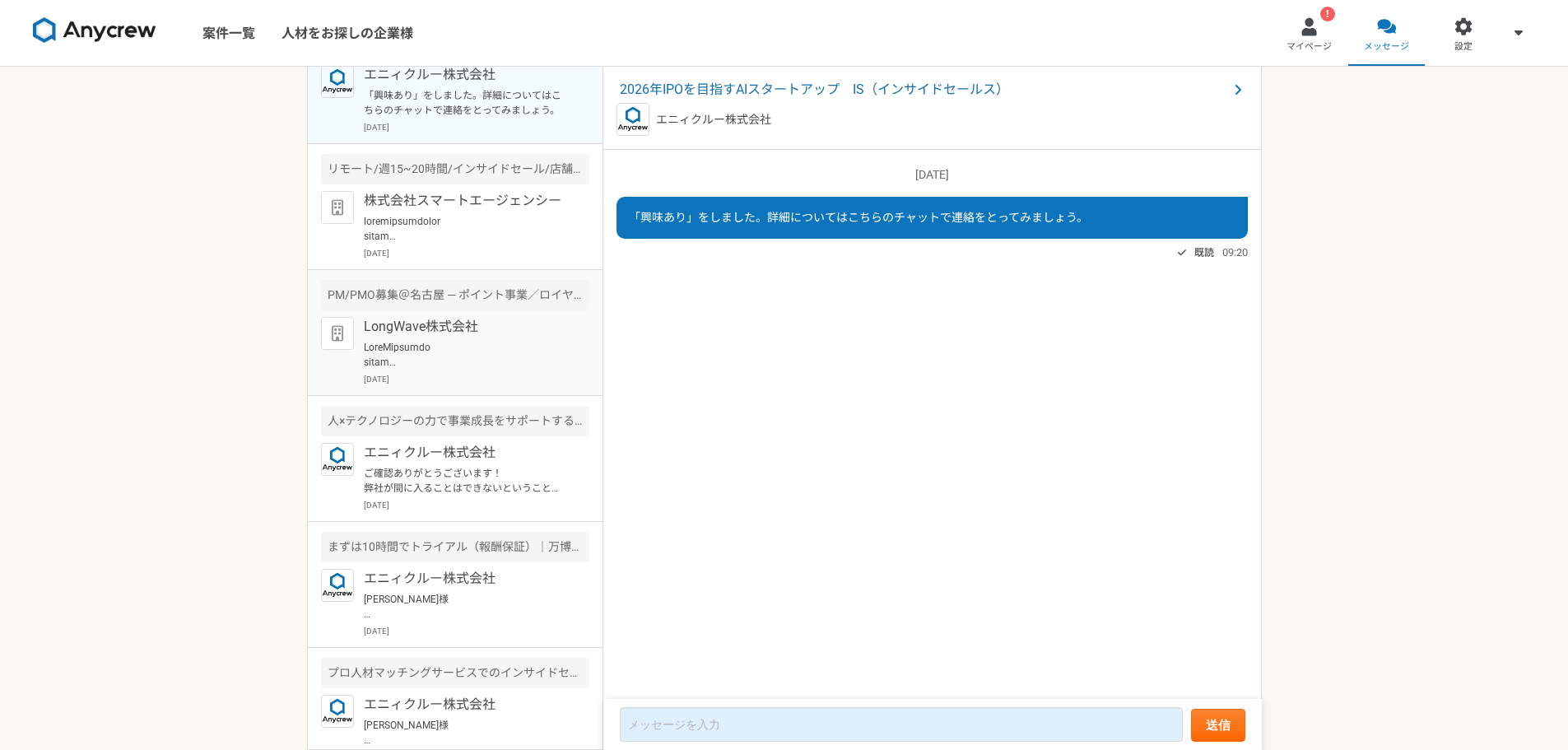
scroll to position [329, 0]
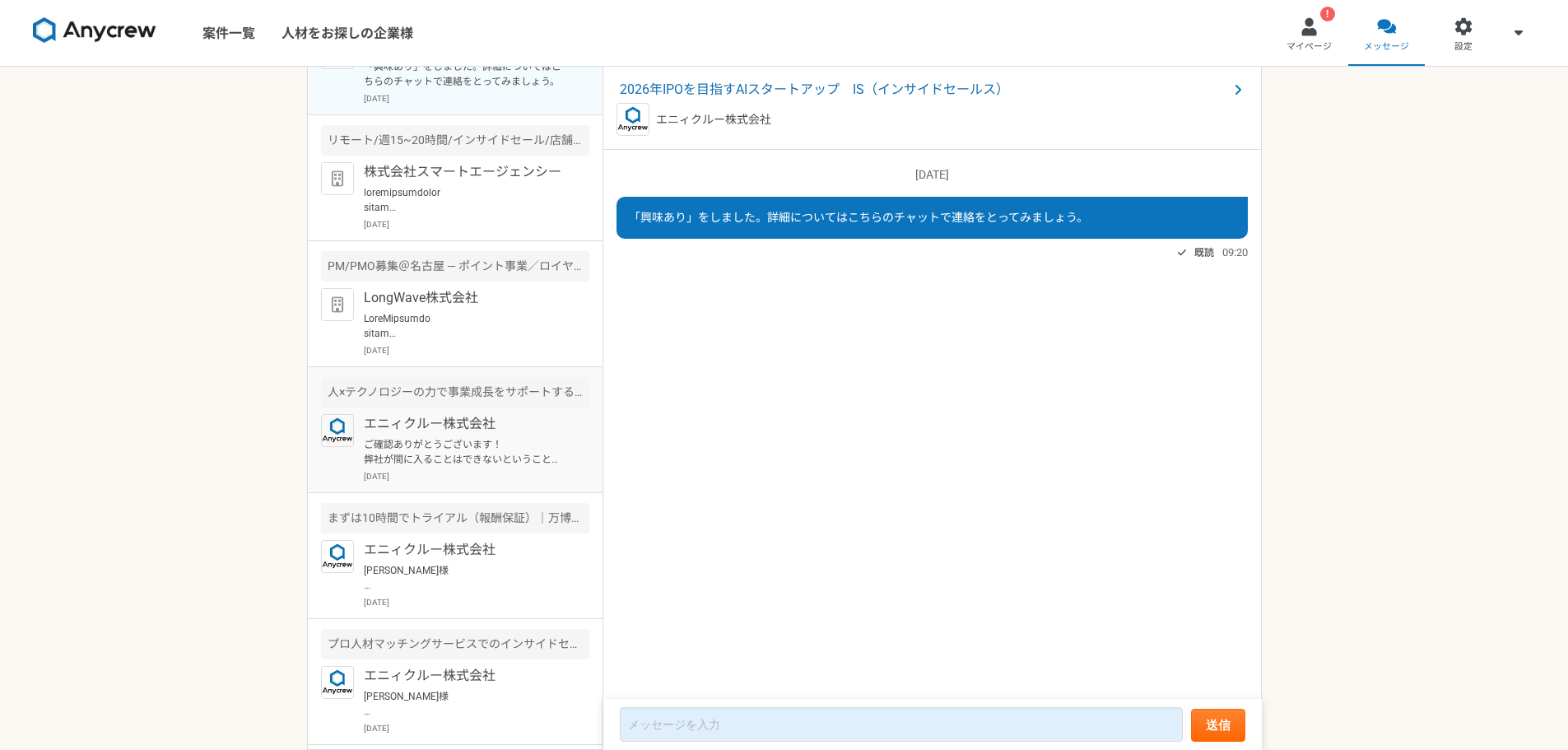
click at [447, 468] on div "エニィクルー株式会社 ご確認ありがとうございます！ 弊社が間に入ることはできないということですね… かしこまりました。 弊社の人員を直接契約させるモデルでは活…" at bounding box center [476, 448] width 225 height 68
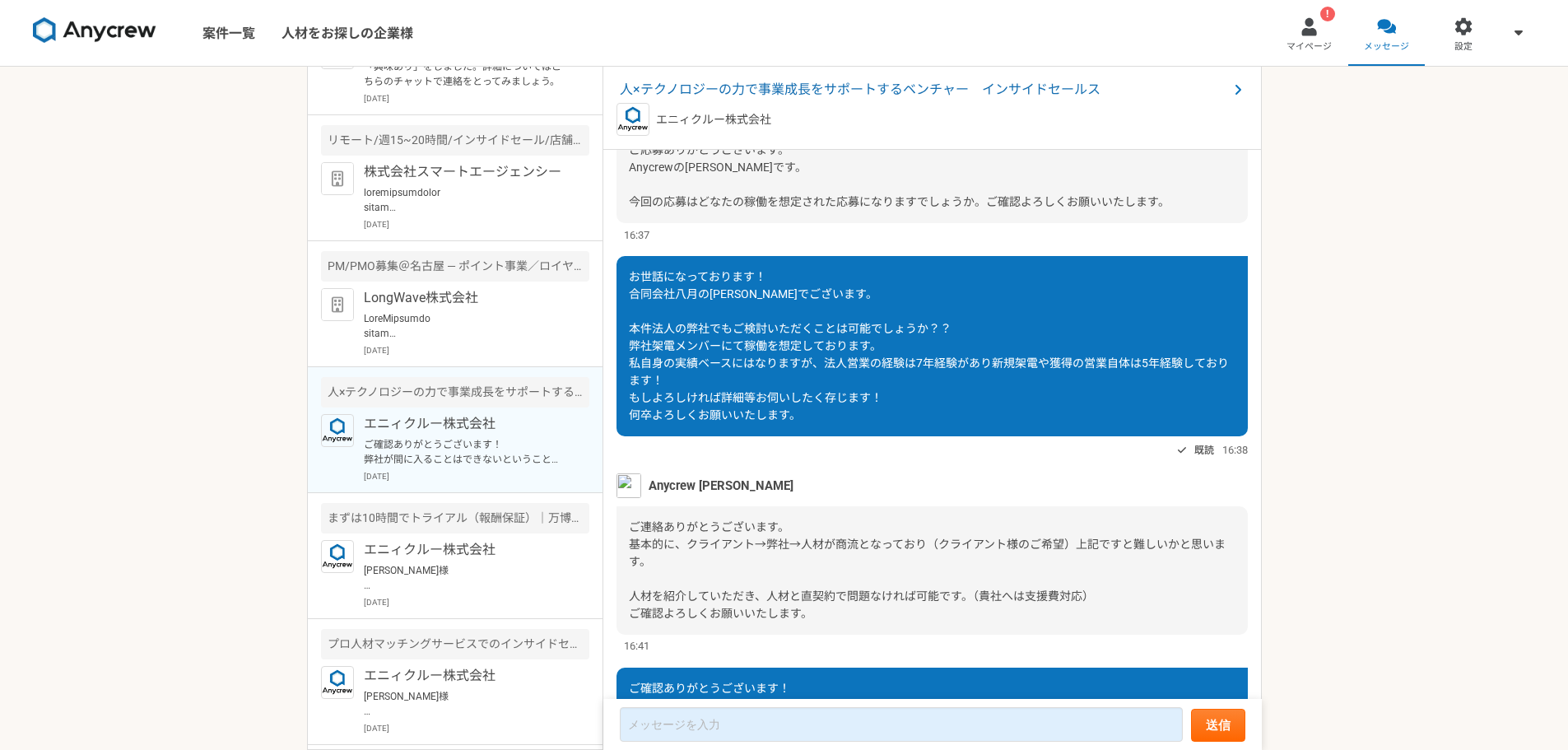
scroll to position [166, 0]
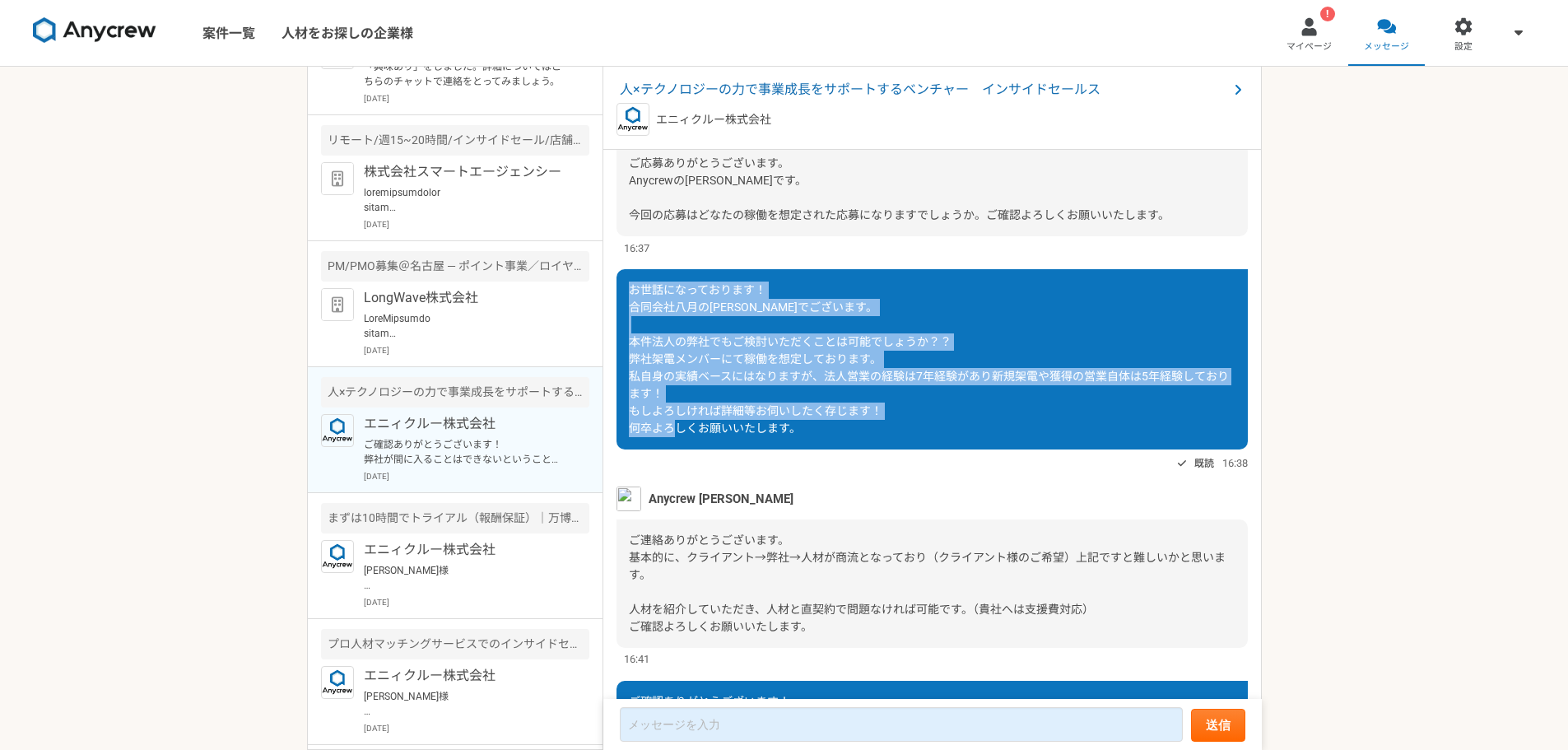
drag, startPoint x: 801, startPoint y: 429, endPoint x: 626, endPoint y: 288, distance: 224.7
click at [626, 288] on div "お世話になっております！ 合同会社八月の[PERSON_NAME]でございます。 本件法人の弊社でもご検討いただくことは可能でしょうか？？ 弊社架電メンバーに…" at bounding box center [931, 358] width 631 height 180
copy span "お世話になっております！ 合同会社八月の[PERSON_NAME]でございます。 本件法人の弊社でもご検討いただくことは可能でしょうか？？ 弊社架電メンバーに…"
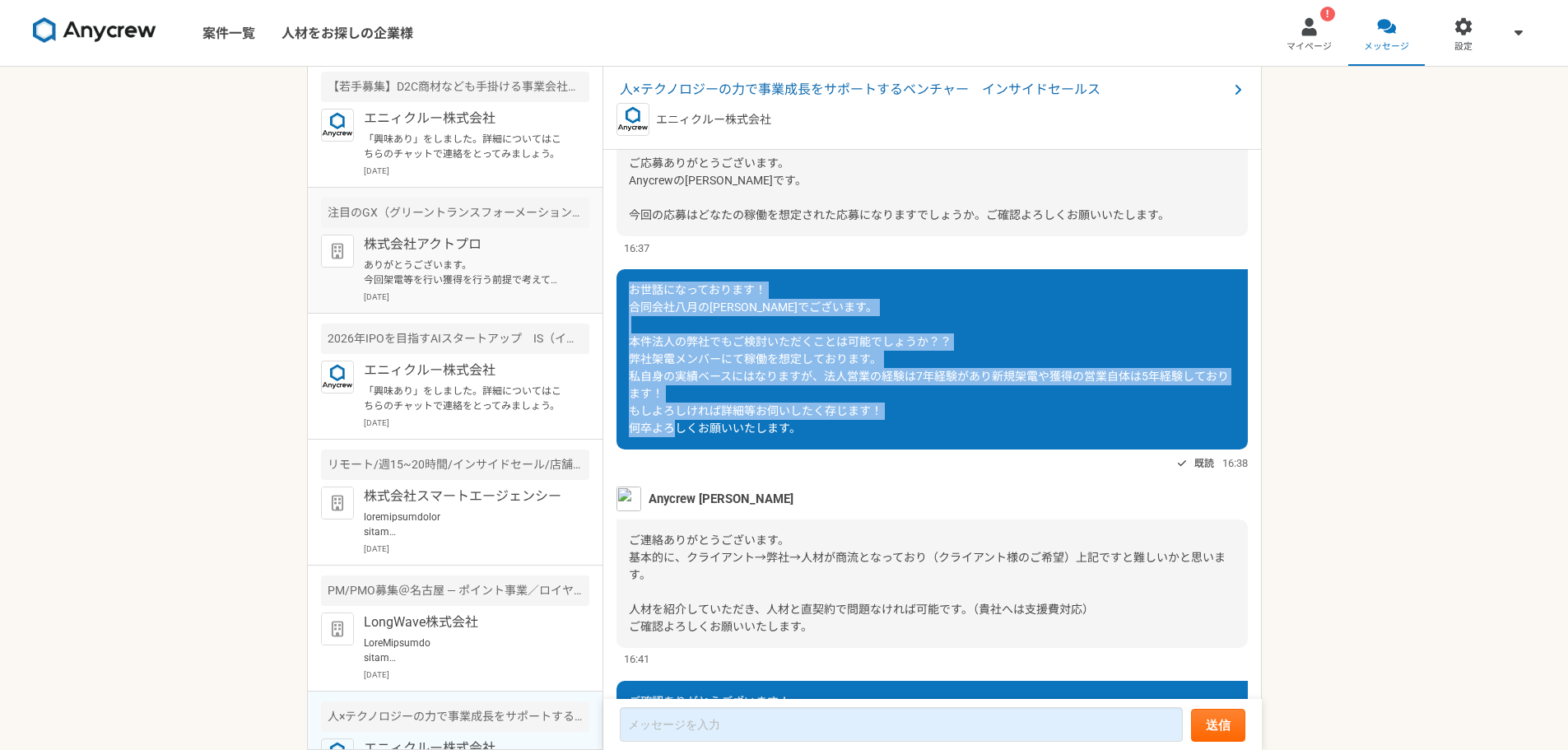
scroll to position [0, 0]
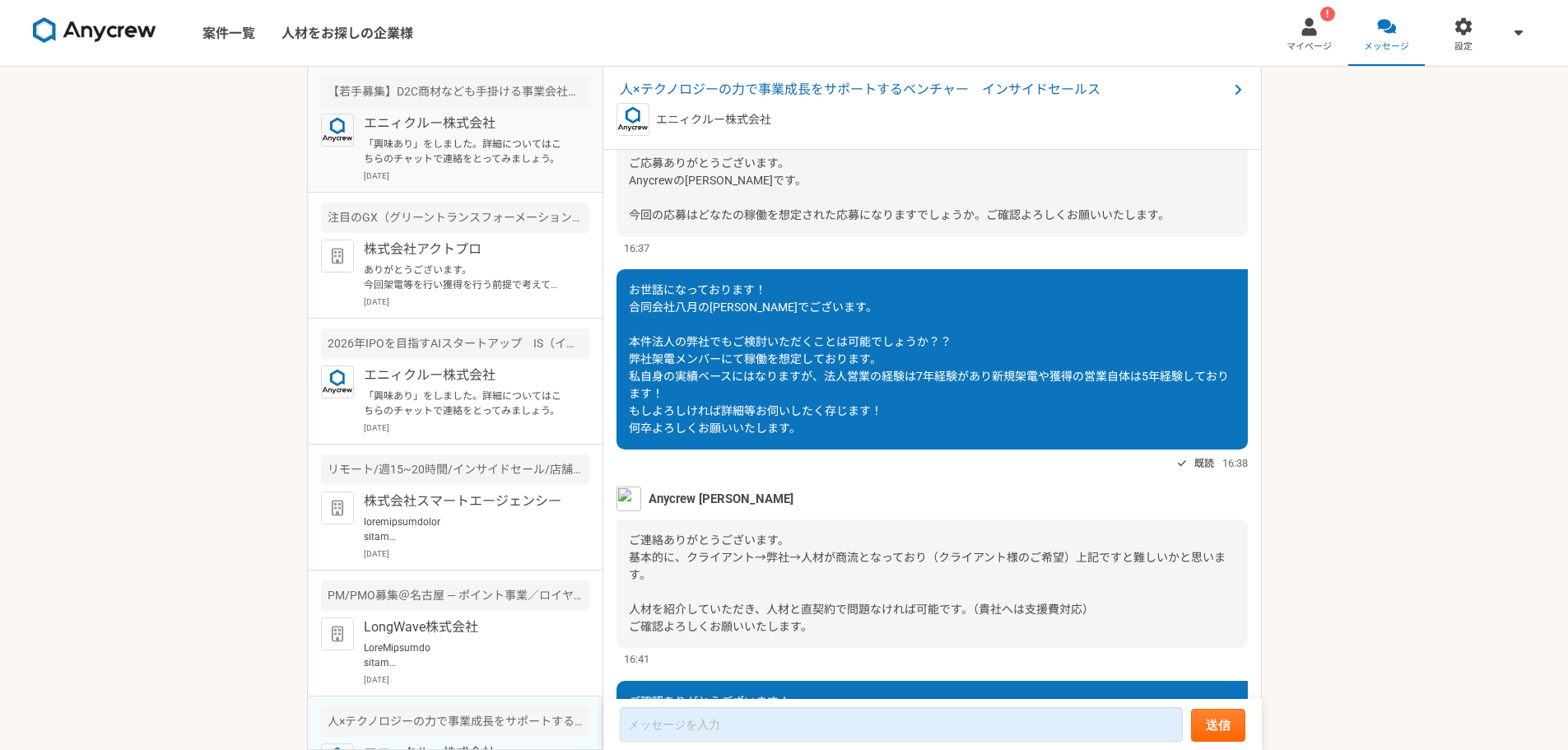
click at [466, 180] on p "[DATE]" at bounding box center [476, 175] width 225 height 13
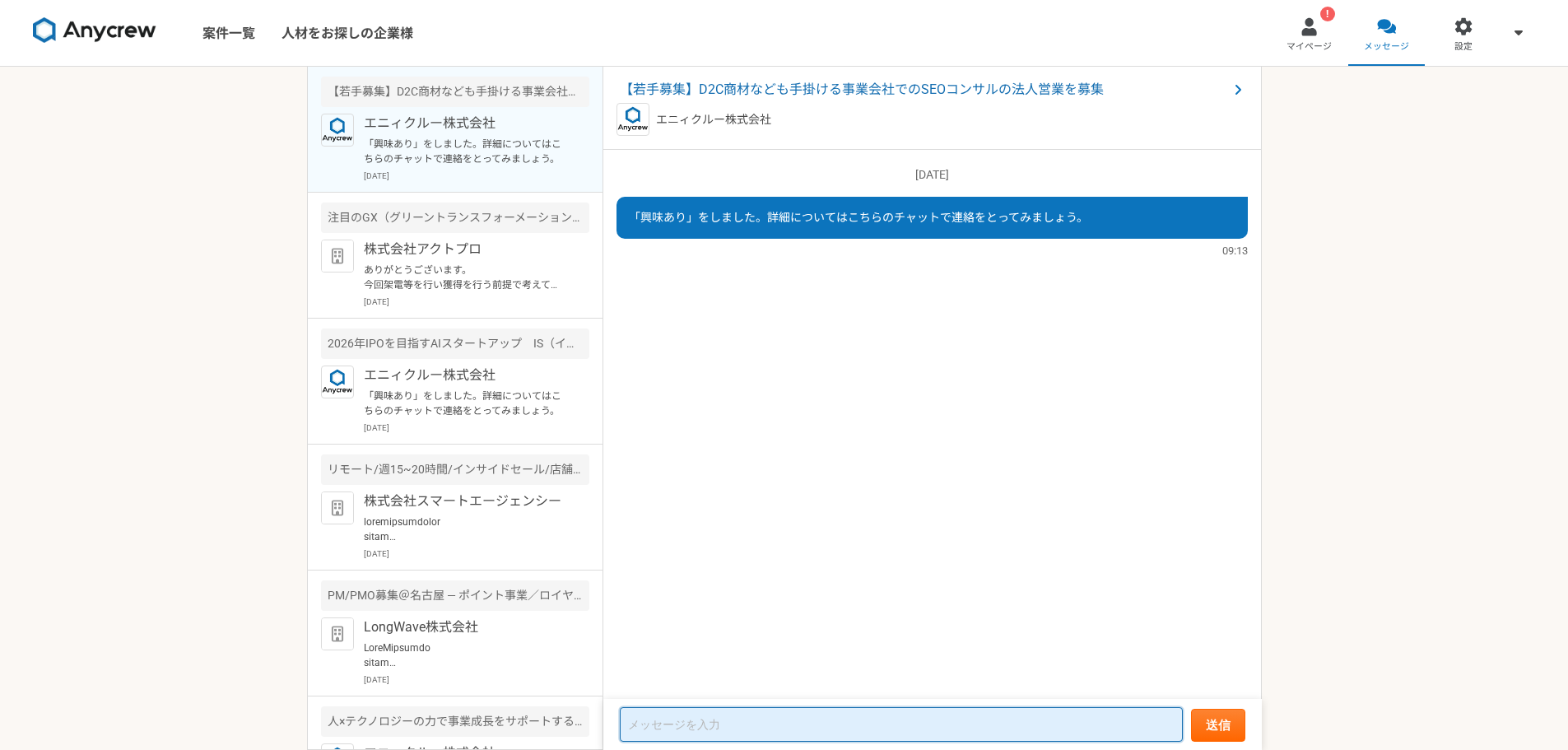
click at [752, 721] on textarea at bounding box center [902, 723] width 563 height 34
paste textarea "お世話になっております！ 合同会社八月の[PERSON_NAME]でございます。 本件法人の弊社でもご検討いただくことは可能でしょうか？？ 弊社架電メンバーに…"
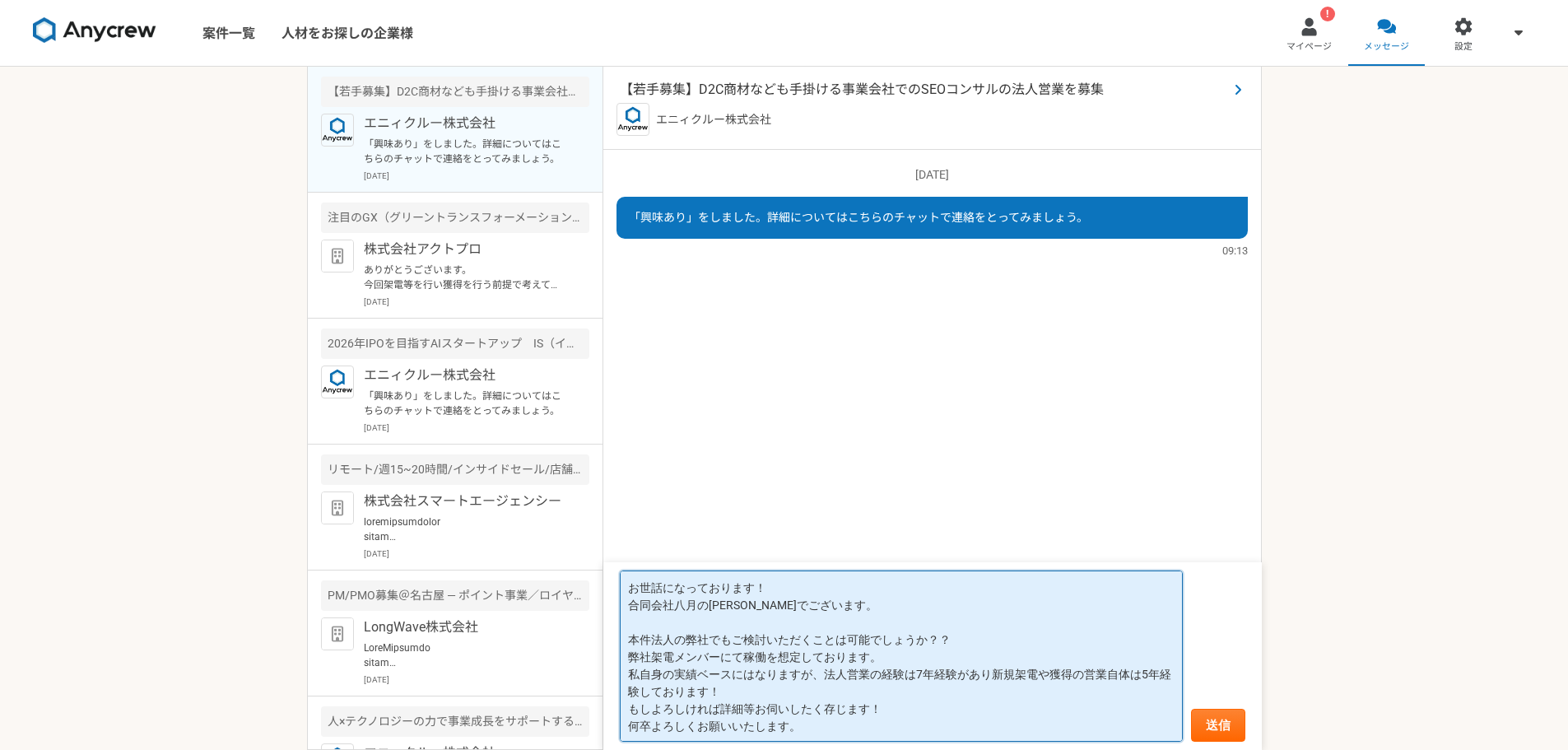
type textarea "お世話になっております！ 合同会社八月の[PERSON_NAME]でございます。 本件法人の弊社でもご検討いただくことは可能でしょうか？？ 弊社架電メンバーに…"
click at [803, 93] on span "【若手募集】D2C商材なども手掛ける事業会社でのSEOコンサルの法人営業を募集" at bounding box center [924, 90] width 608 height 20
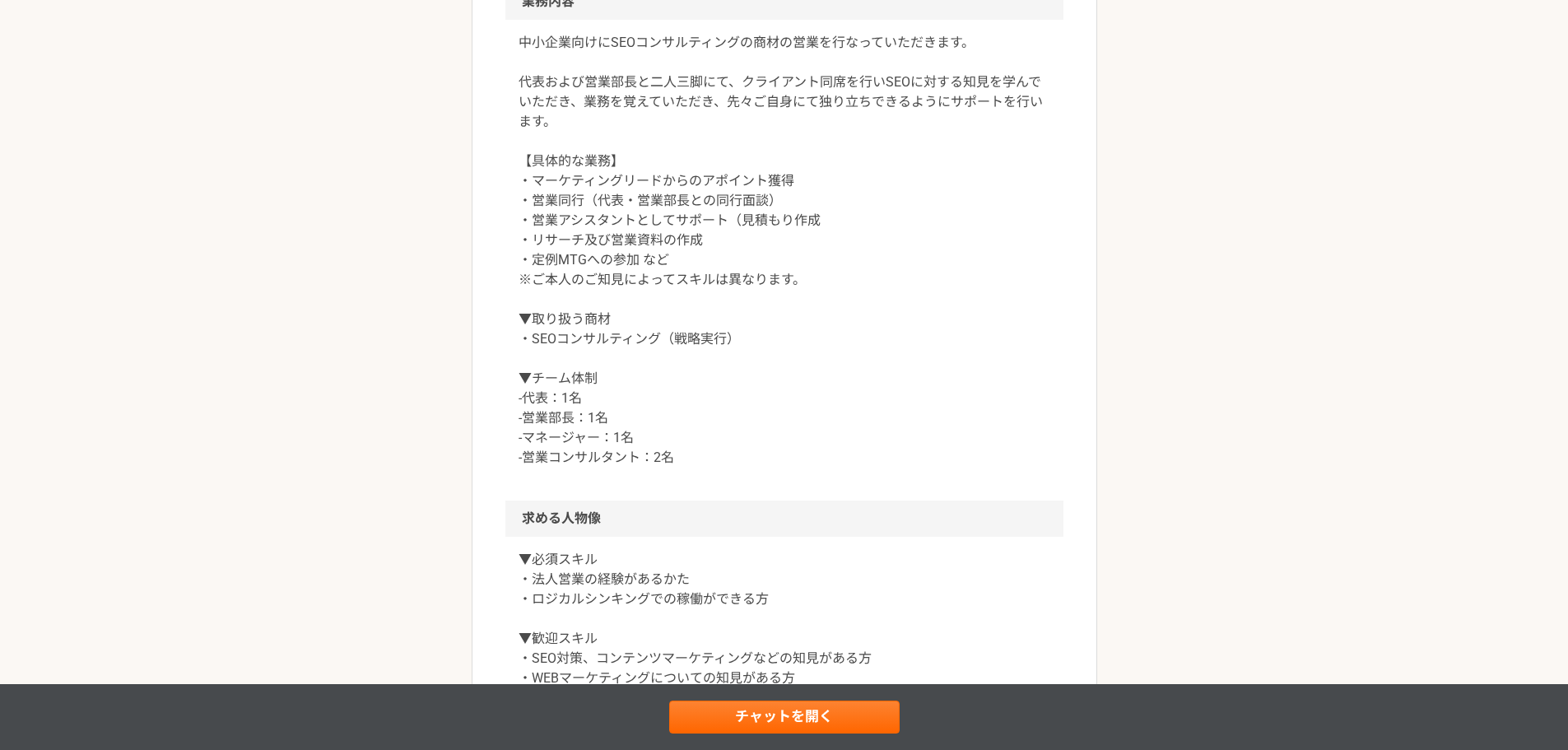
scroll to position [741, 0]
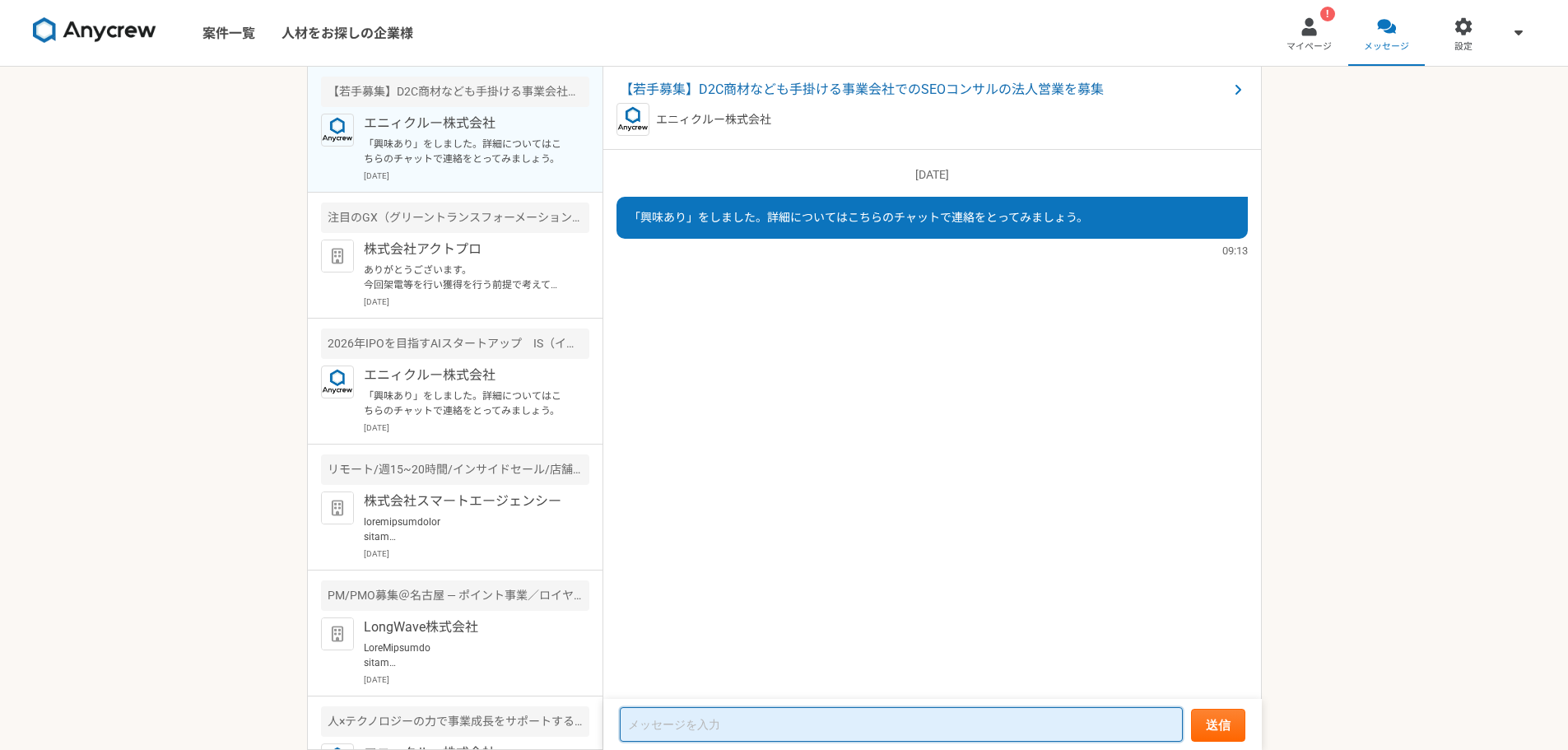
click at [733, 712] on textarea at bounding box center [902, 723] width 563 height 34
paste textarea "お世話になっております！ 合同会社八月の[PERSON_NAME]でございます。 本件法人の弊社でもご検討いただくことは可能でしょうか？？ 弊社架電メンバーに…"
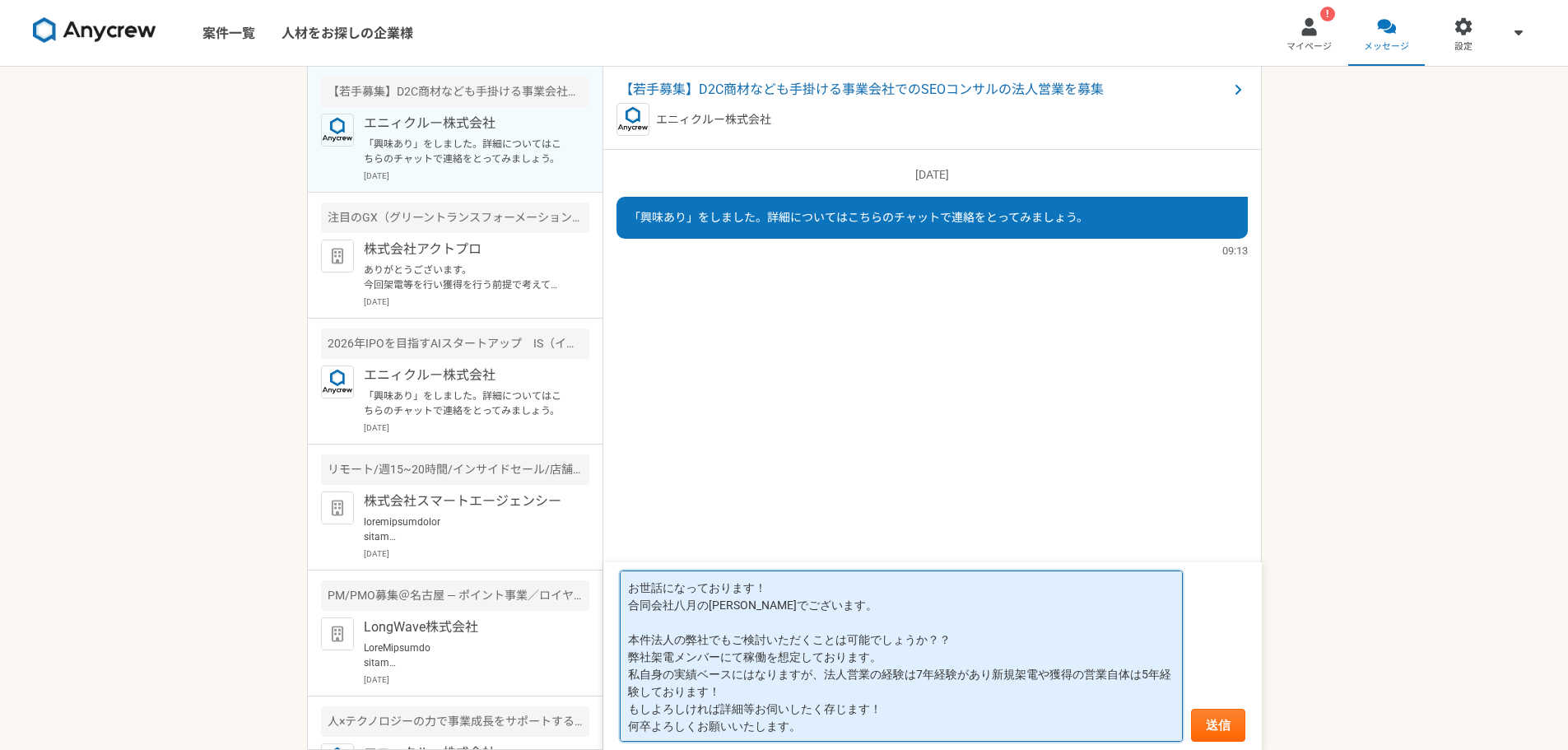
drag, startPoint x: 631, startPoint y: 675, endPoint x: 741, endPoint y: 697, distance: 112.2
click at [741, 697] on textarea "お世話になっております！ 合同会社八月の[PERSON_NAME]でございます。 本件法人の弊社でもご検討いただくことは可能でしょうか？？ 弊社架電メンバーに…" at bounding box center [902, 656] width 563 height 171
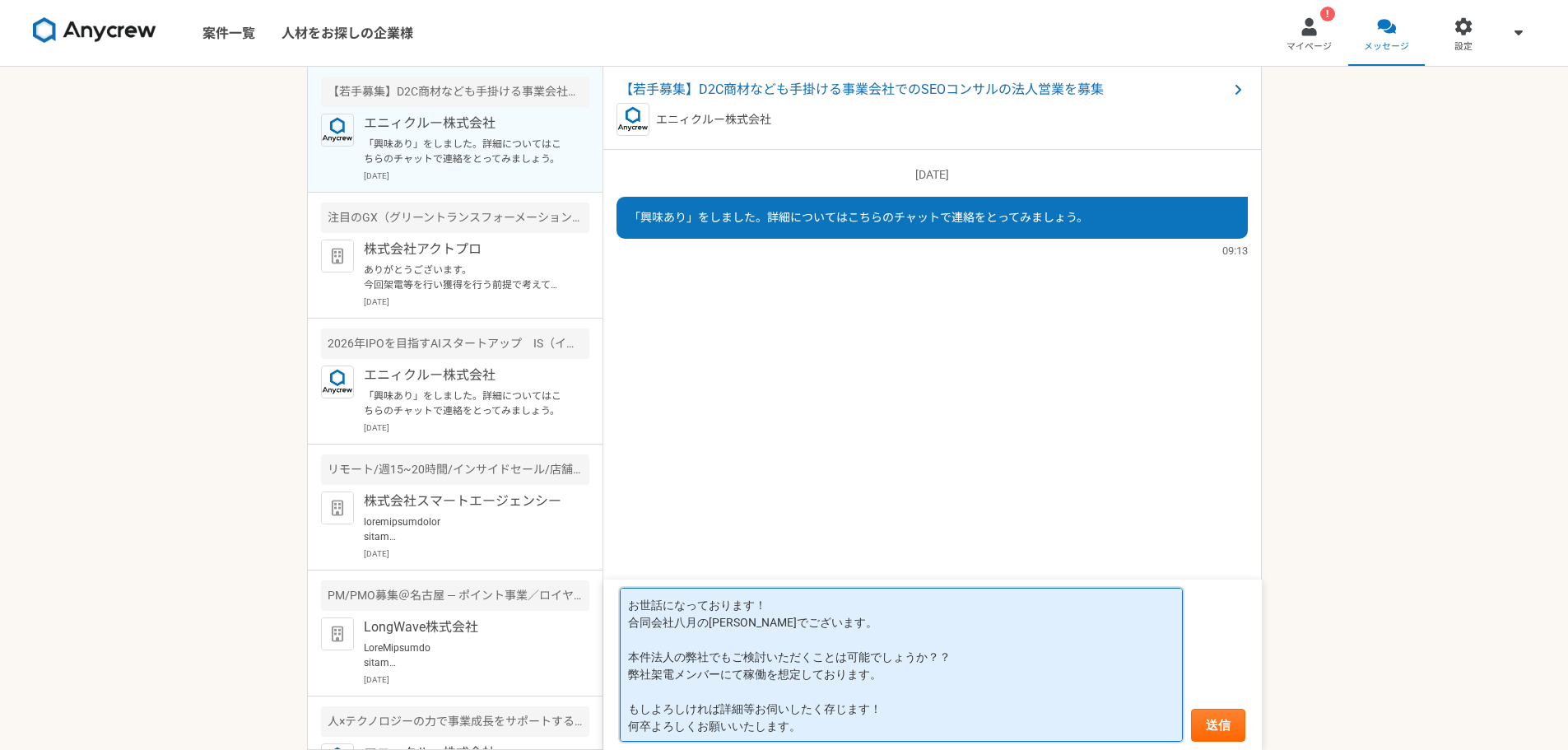
click at [679, 678] on textarea "お世話になっております！ 合同会社八月の[PERSON_NAME]でございます。 本件法人の弊社でもご検討いただくことは可能でしょうか？？ 弊社架電メンバーに…" at bounding box center [902, 664] width 563 height 154
click at [663, 696] on textarea "お世話になっております！ 合同会社八月の[PERSON_NAME]でございます。 本件法人の弊社でもご検討いただくことは可能でしょうか？？ 弊社架電メンバーに…" at bounding box center [902, 664] width 563 height 154
drag, startPoint x: 721, startPoint y: 676, endPoint x: 929, endPoint y: 680, distance: 208.0
click at [929, 680] on textarea "お世話になっております！ 合同会社八月の[PERSON_NAME]でございます。 本件法人の弊社でもご検討いただくことは可能でしょうか？？ 弊社架電メンバーに…" at bounding box center [902, 664] width 563 height 154
type textarea "お世話になっております！ 合同会社八月の[PERSON_NAME]でございます。 本件法人の弊社でもご検討いただくことは可能でしょうか？？ 弊社架電メンバー及…"
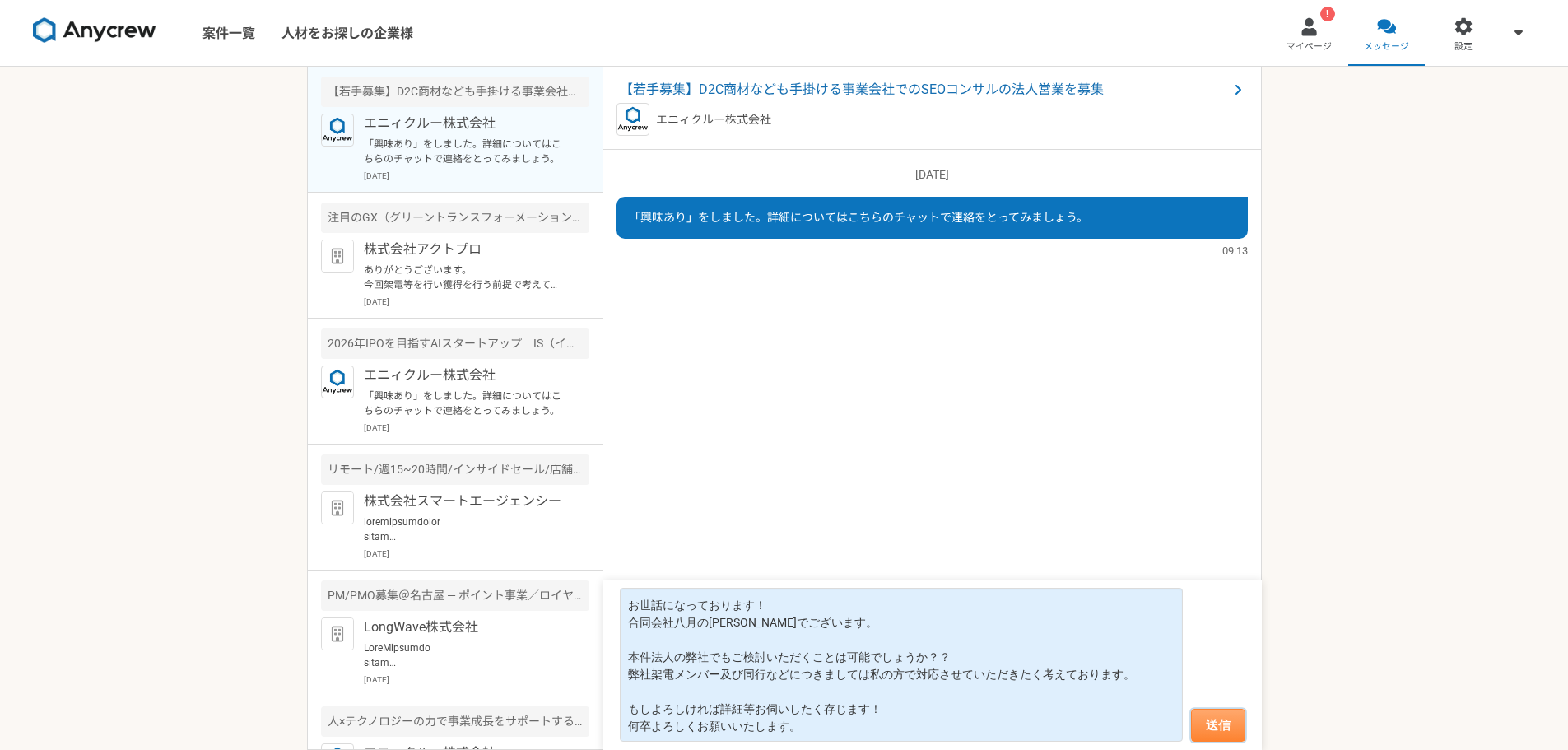
click at [1221, 722] on button "送信" at bounding box center [1218, 724] width 54 height 32
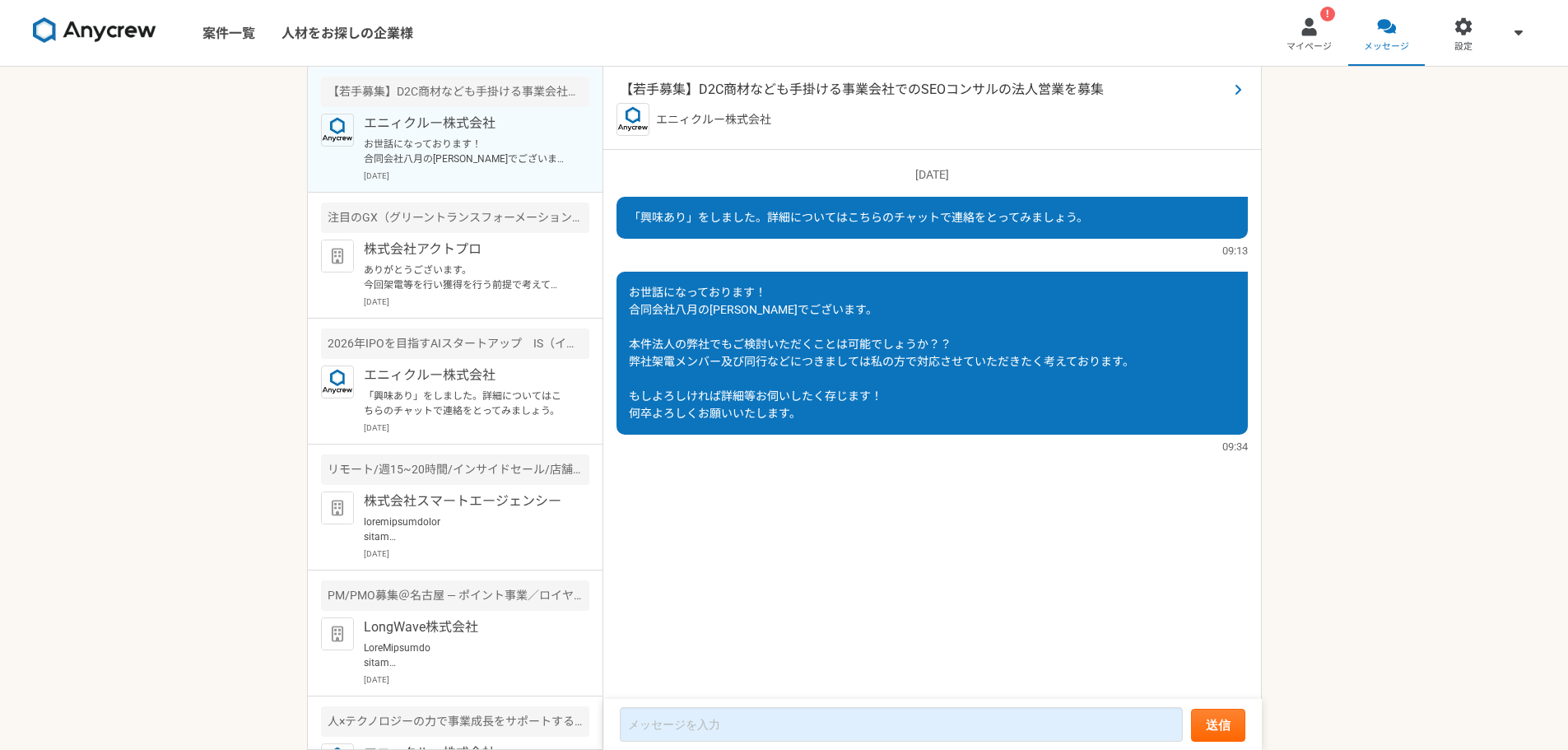
click at [937, 88] on span "【若手募集】D2C商材なども手掛ける事業会社でのSEOコンサルの法人営業を募集" at bounding box center [924, 90] width 608 height 20
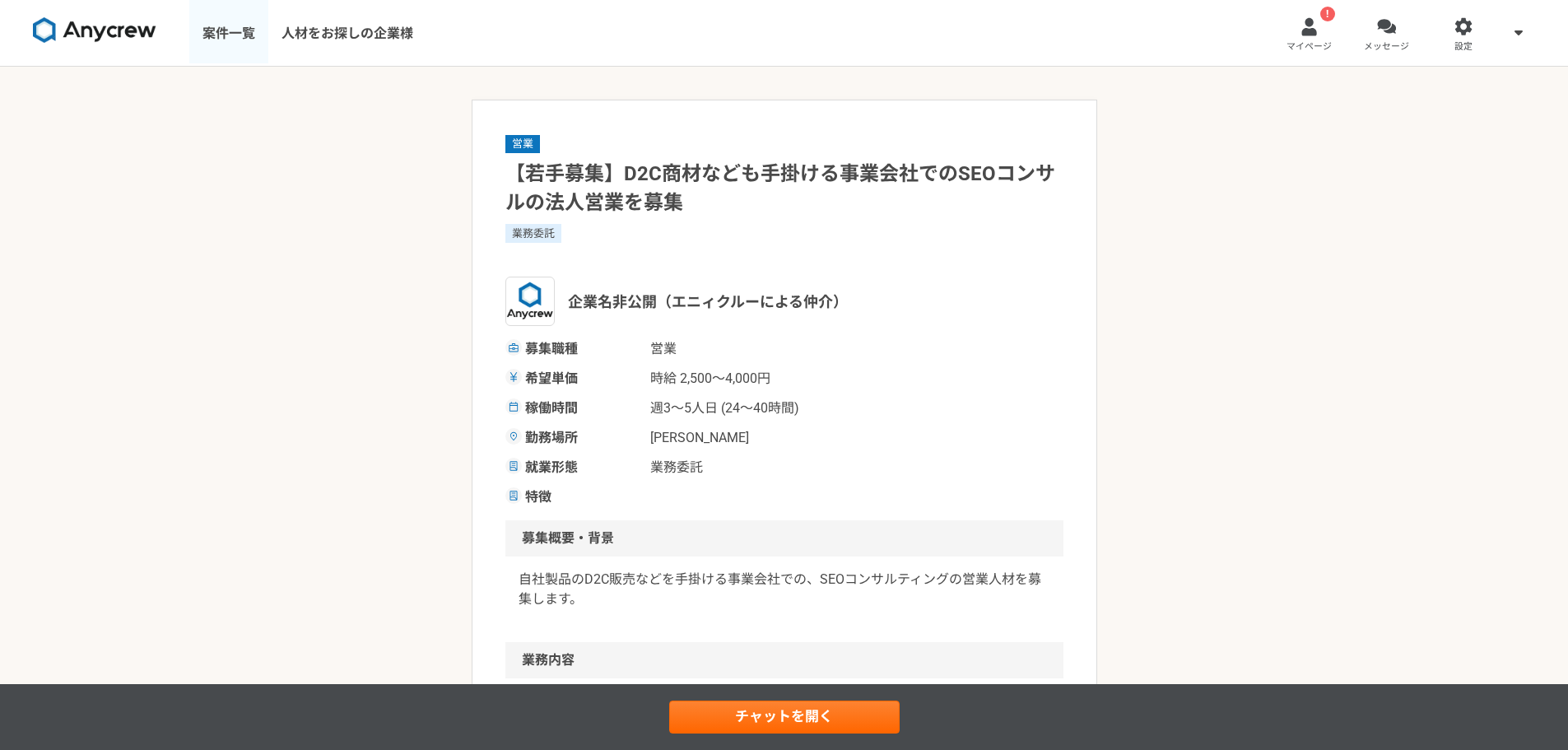
click at [223, 38] on link "案件一覧" at bounding box center [228, 32] width 79 height 66
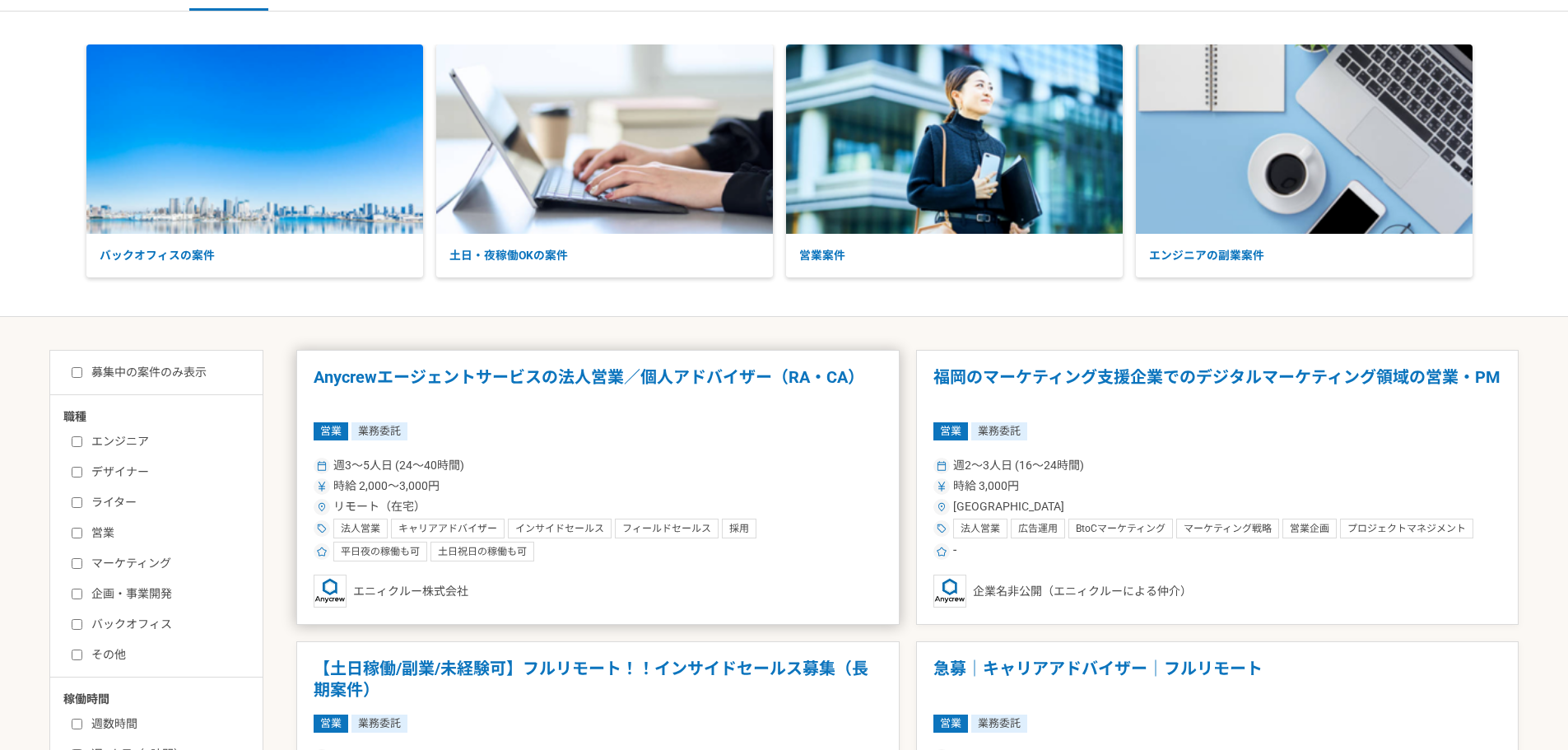
scroll to position [83, 0]
